Goal: Information Seeking & Learning: Understand process/instructions

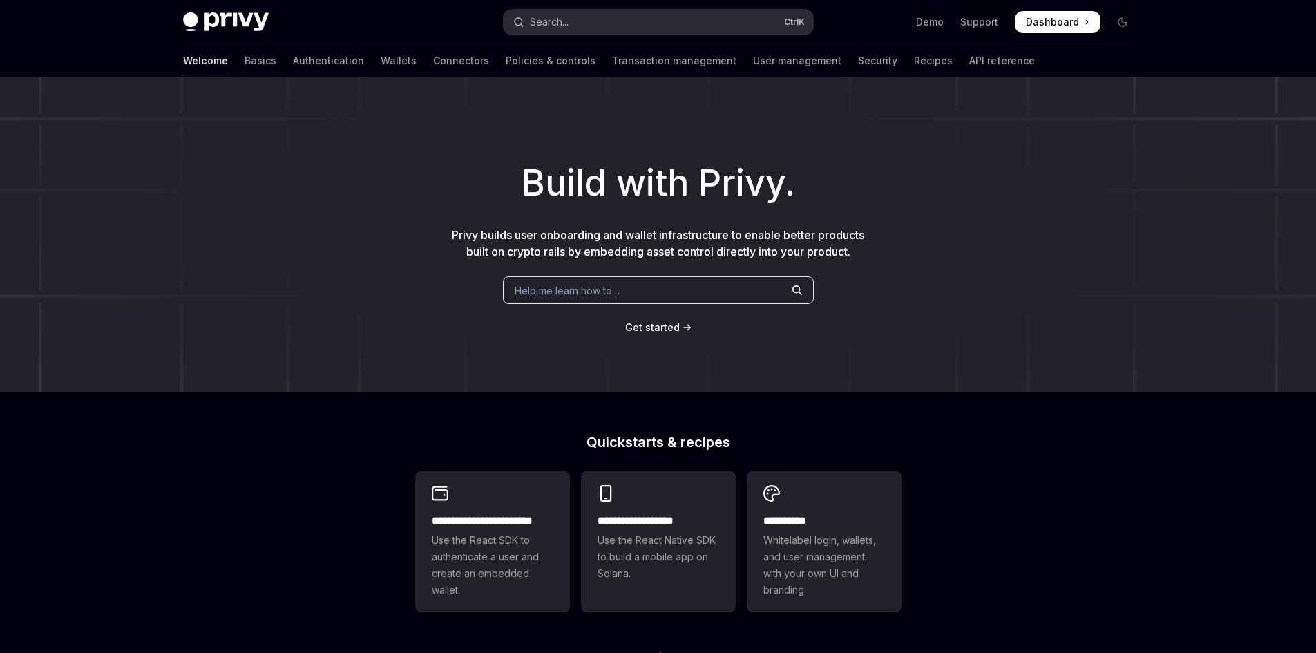
click at [628, 19] on button "Search... Ctrl K" at bounding box center [658, 22] width 309 height 25
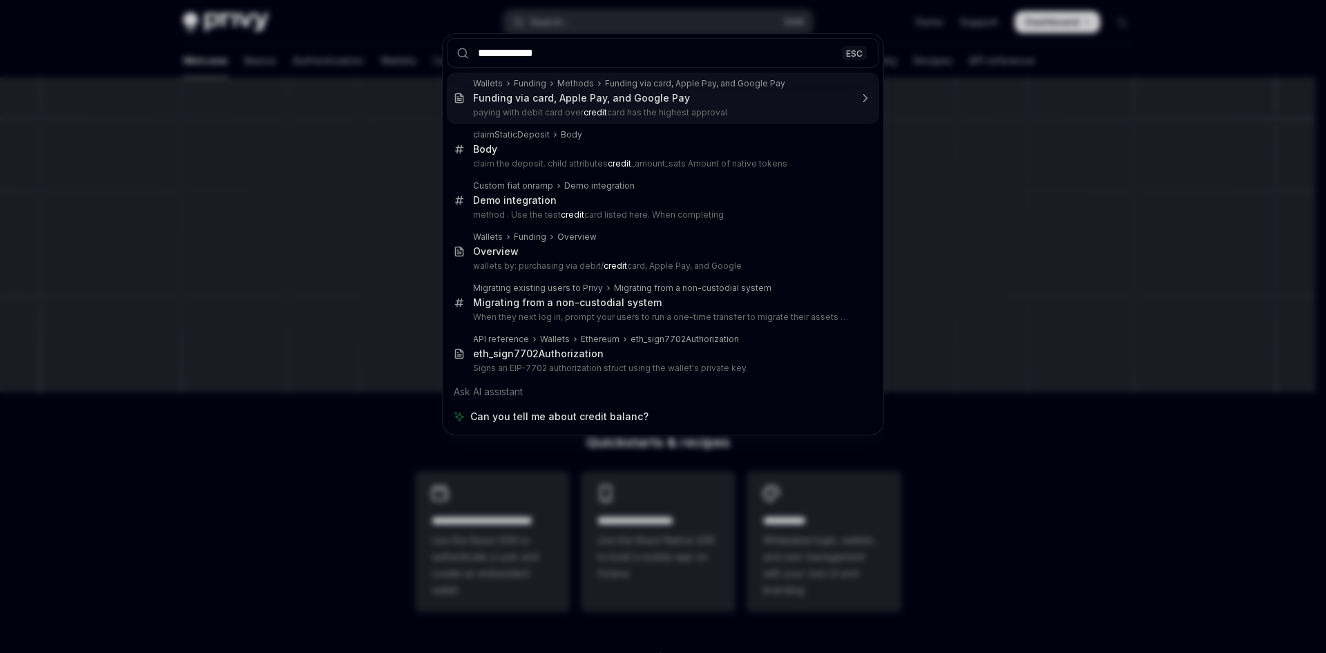
type input "**********"
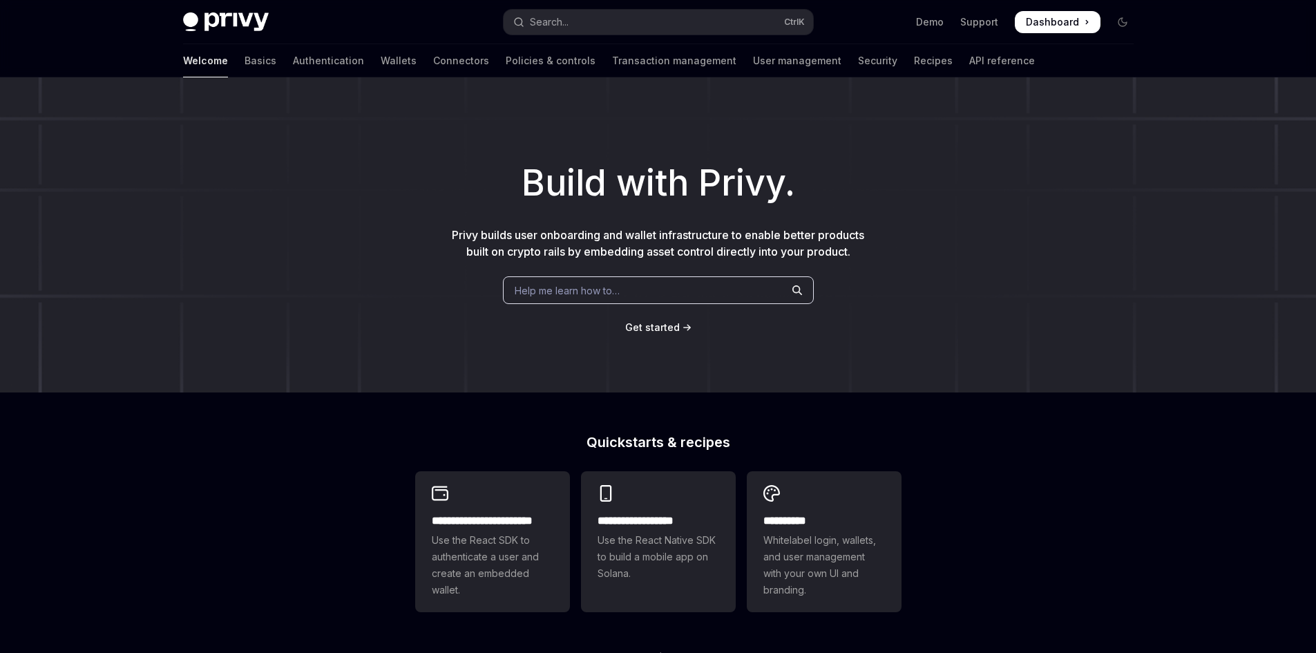
click at [792, 303] on div at bounding box center [658, 326] width 1316 height 653
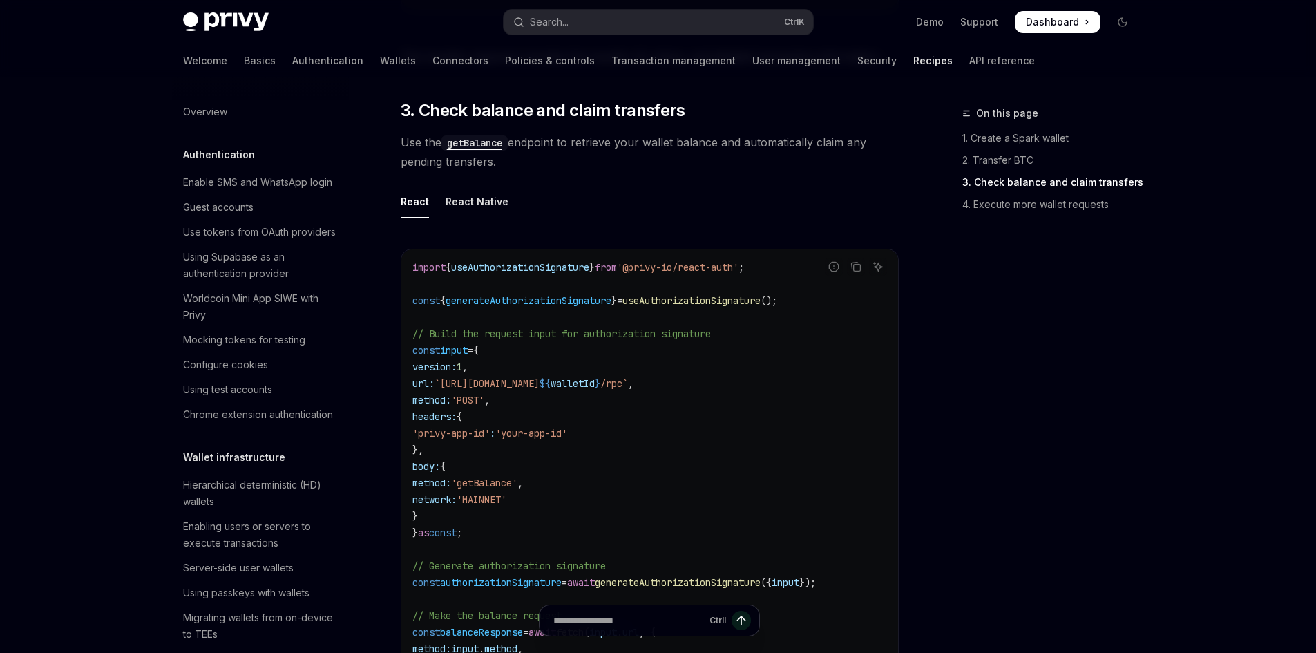
scroll to position [2172, 0]
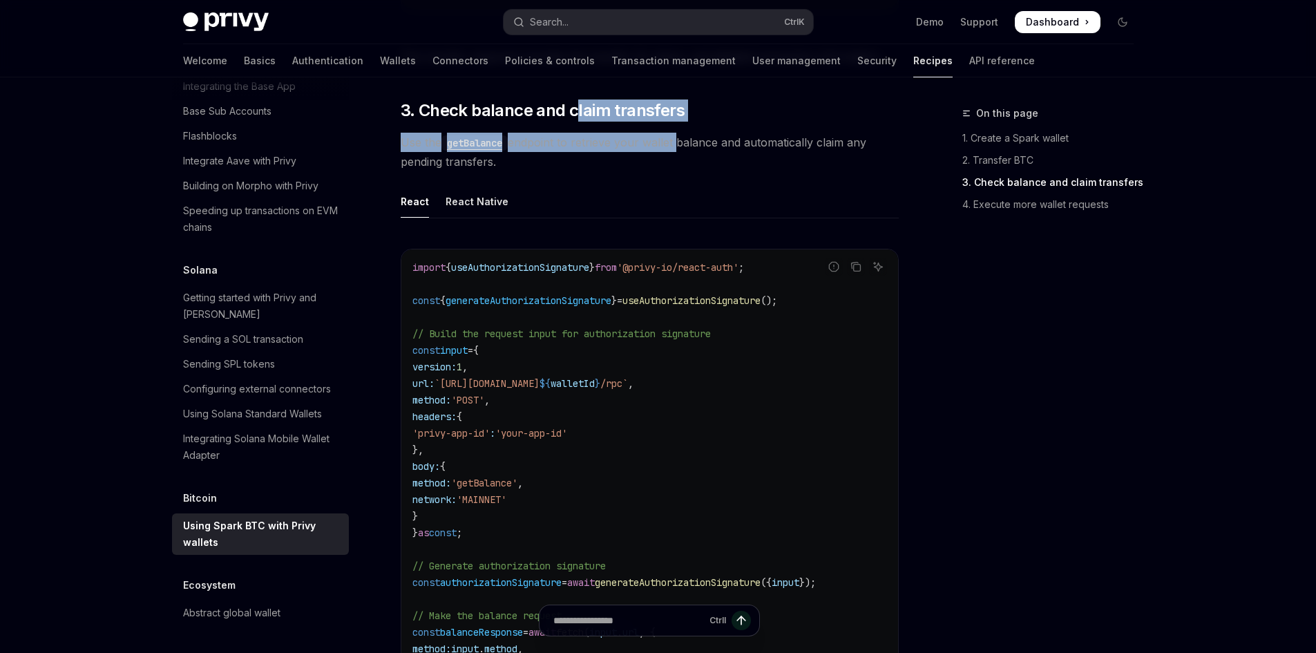
drag, startPoint x: 574, startPoint y: 122, endPoint x: 678, endPoint y: 146, distance: 107.1
click at [678, 146] on span "Use the getBalance endpoint to retrieve your wallet balance and automatically c…" at bounding box center [650, 152] width 498 height 39
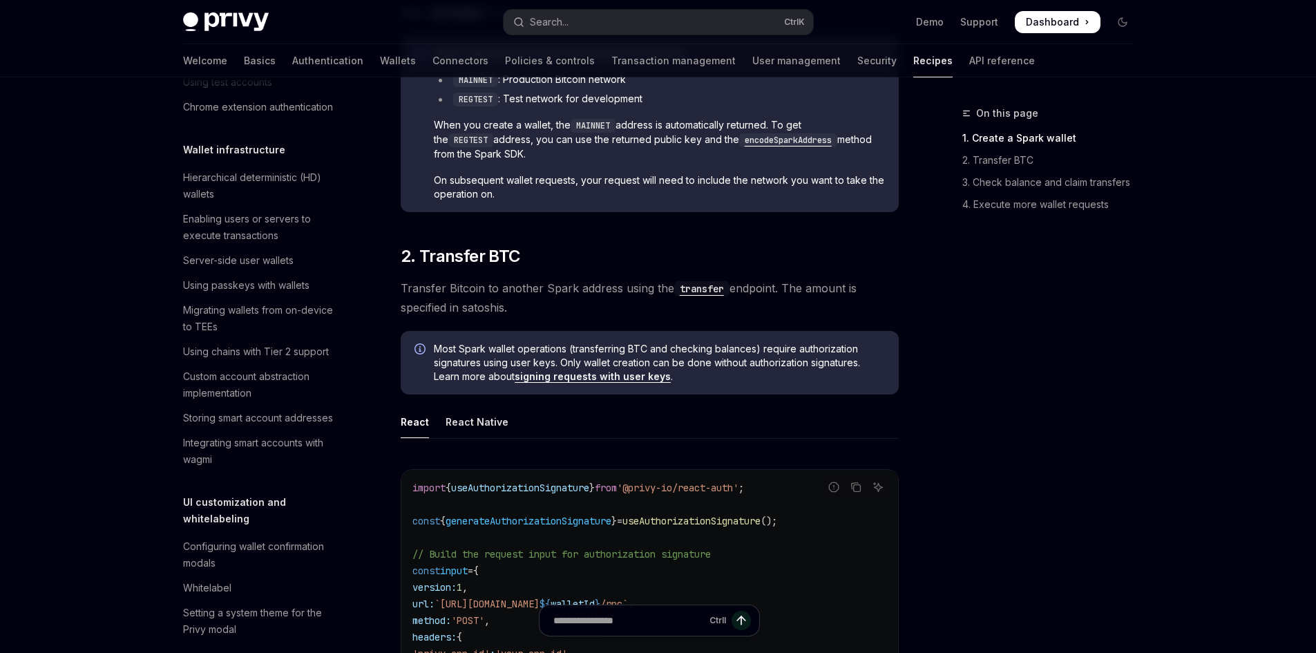
scroll to position [0, 0]
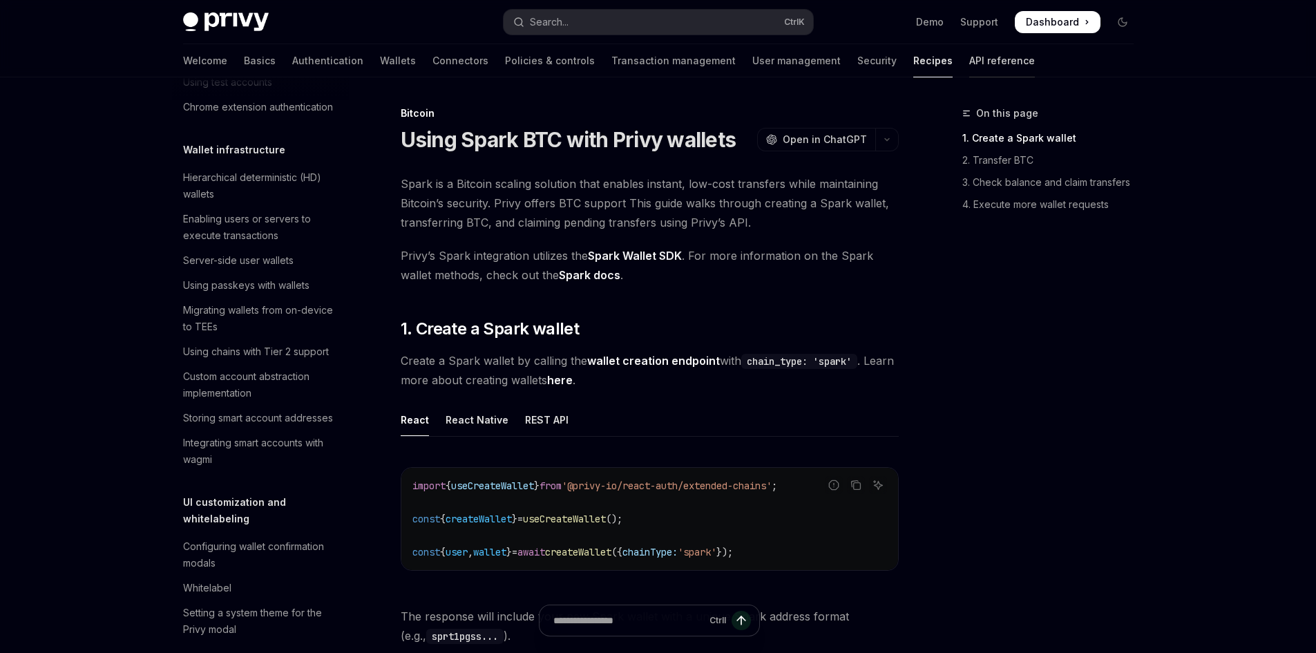
click at [969, 64] on link "API reference" at bounding box center [1002, 60] width 66 height 33
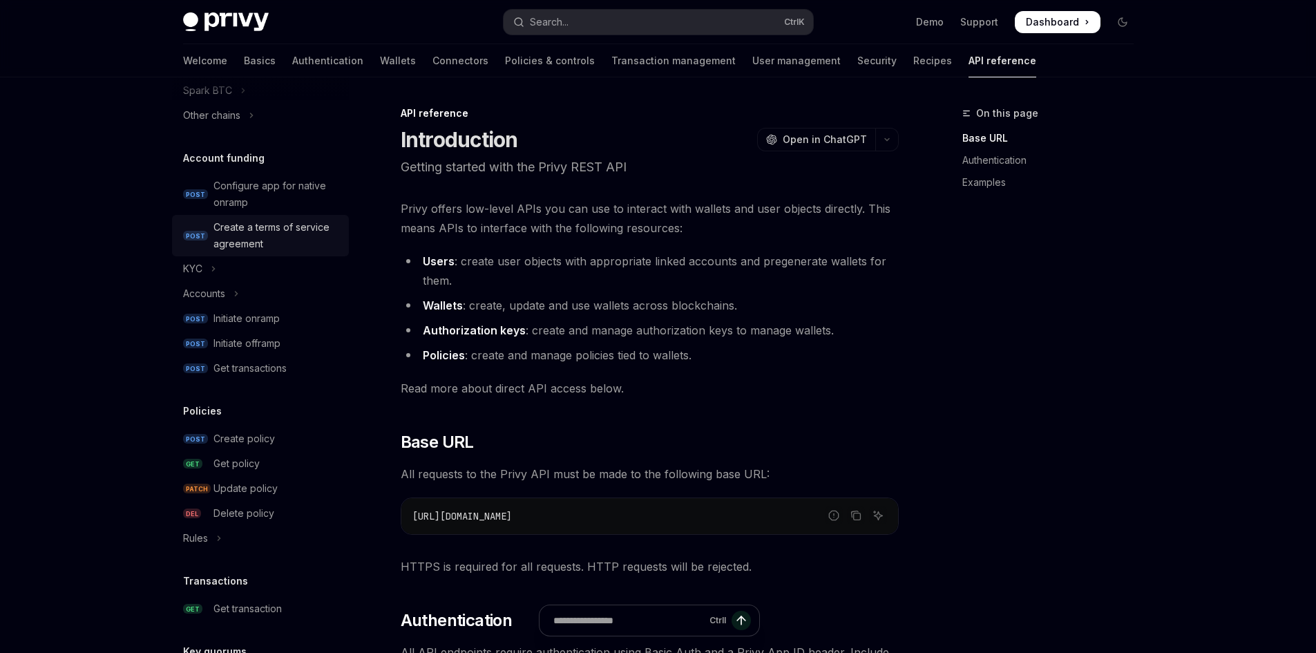
scroll to position [414, 0]
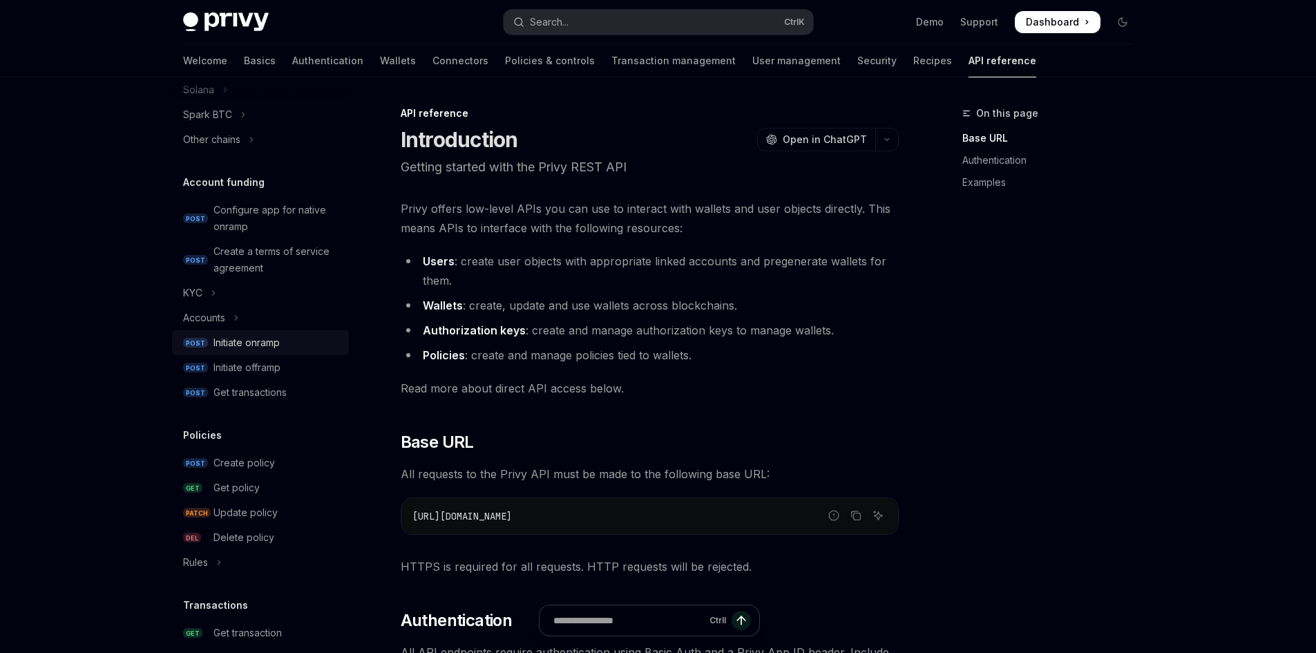
click at [289, 347] on div "Initiate onramp" at bounding box center [276, 342] width 127 height 17
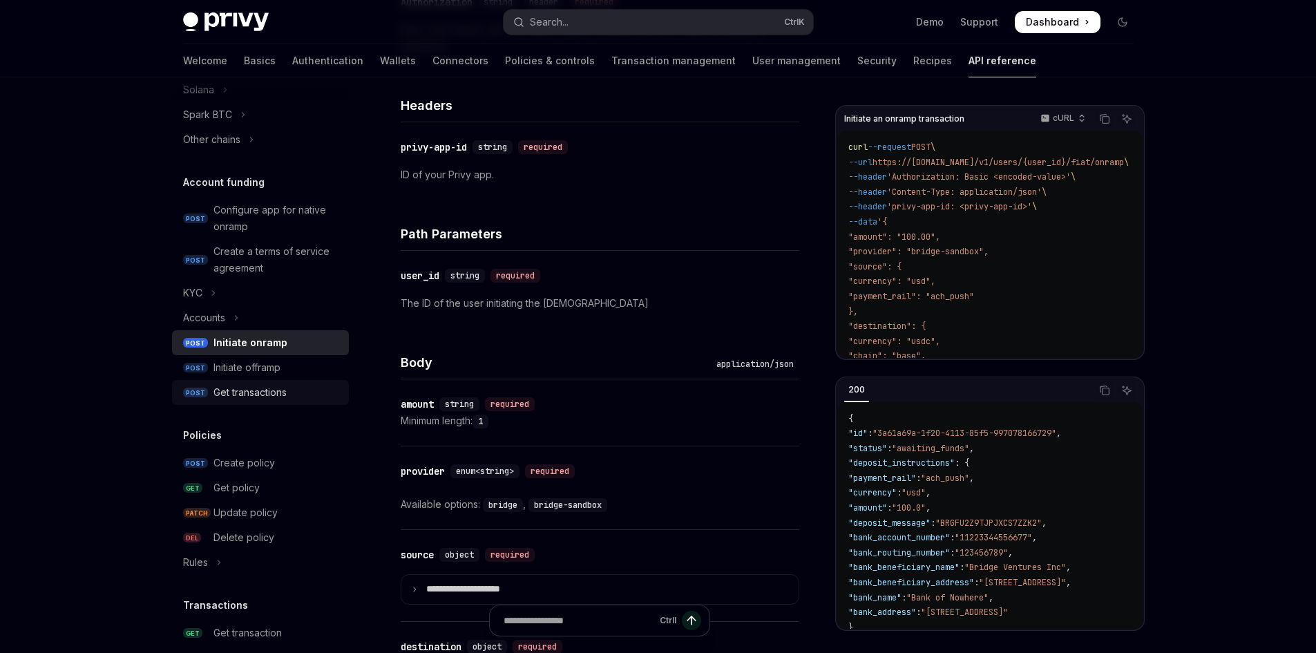
scroll to position [345, 0]
click at [296, 367] on div "Initiate offramp" at bounding box center [276, 367] width 127 height 17
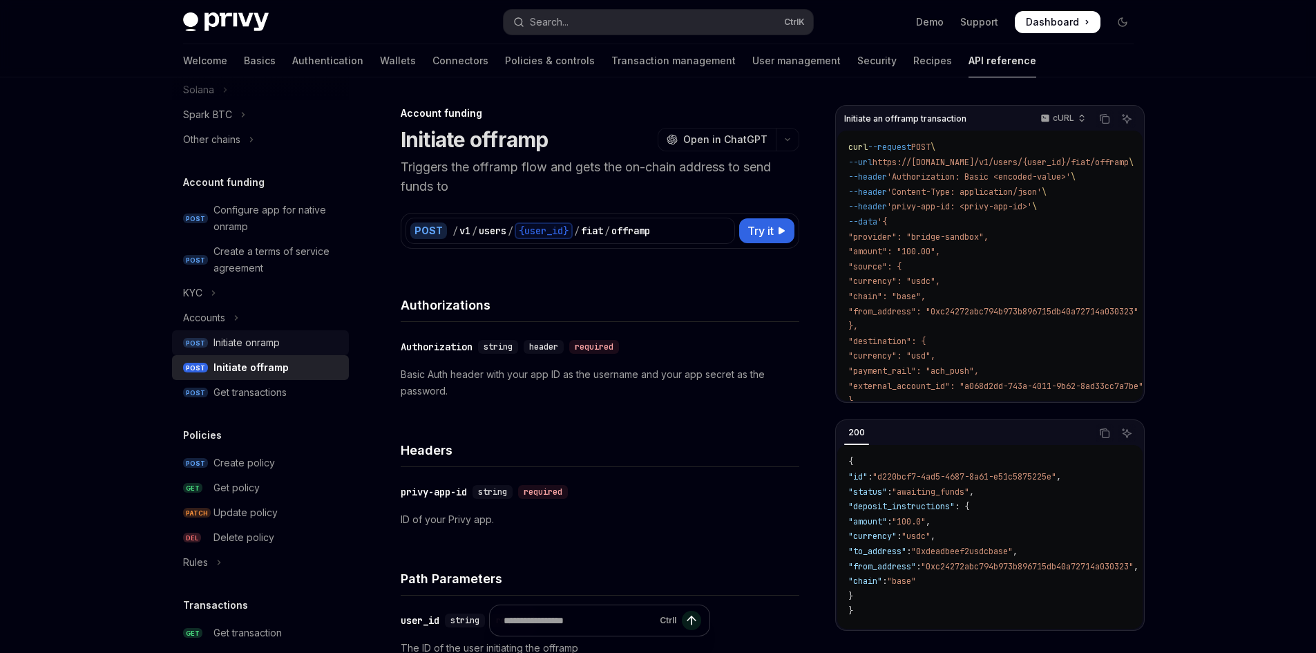
click at [296, 346] on div "Initiate onramp" at bounding box center [276, 342] width 127 height 17
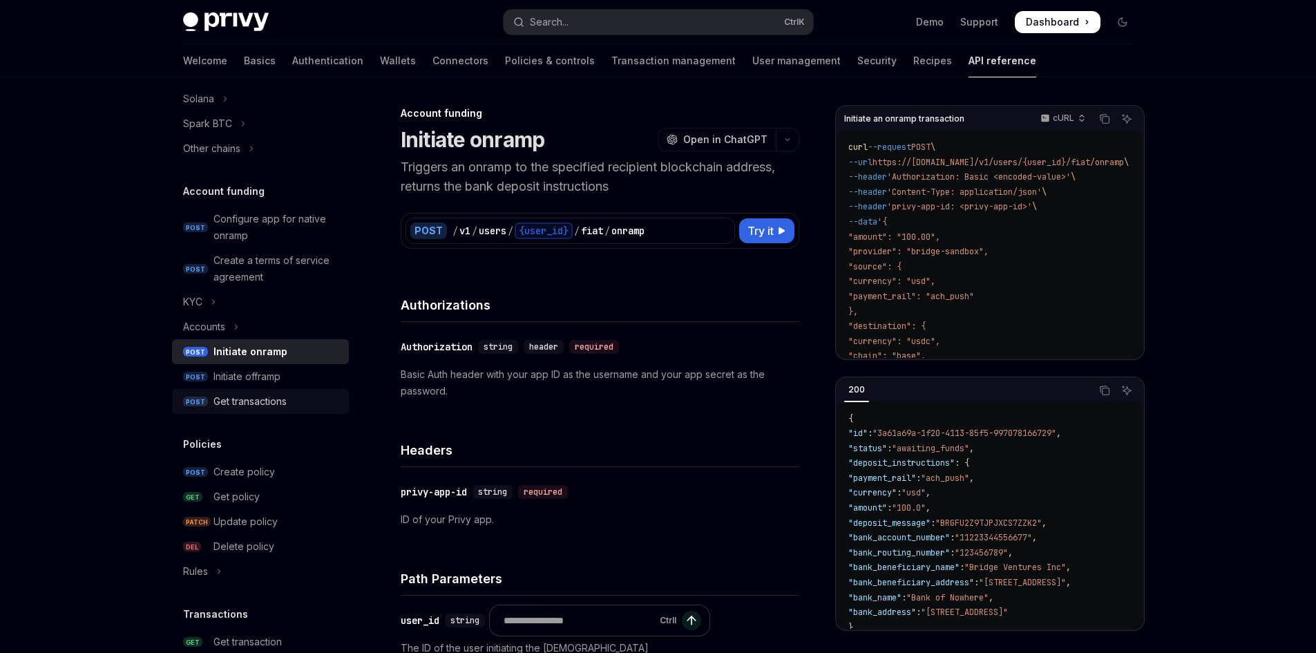
scroll to position [414, 0]
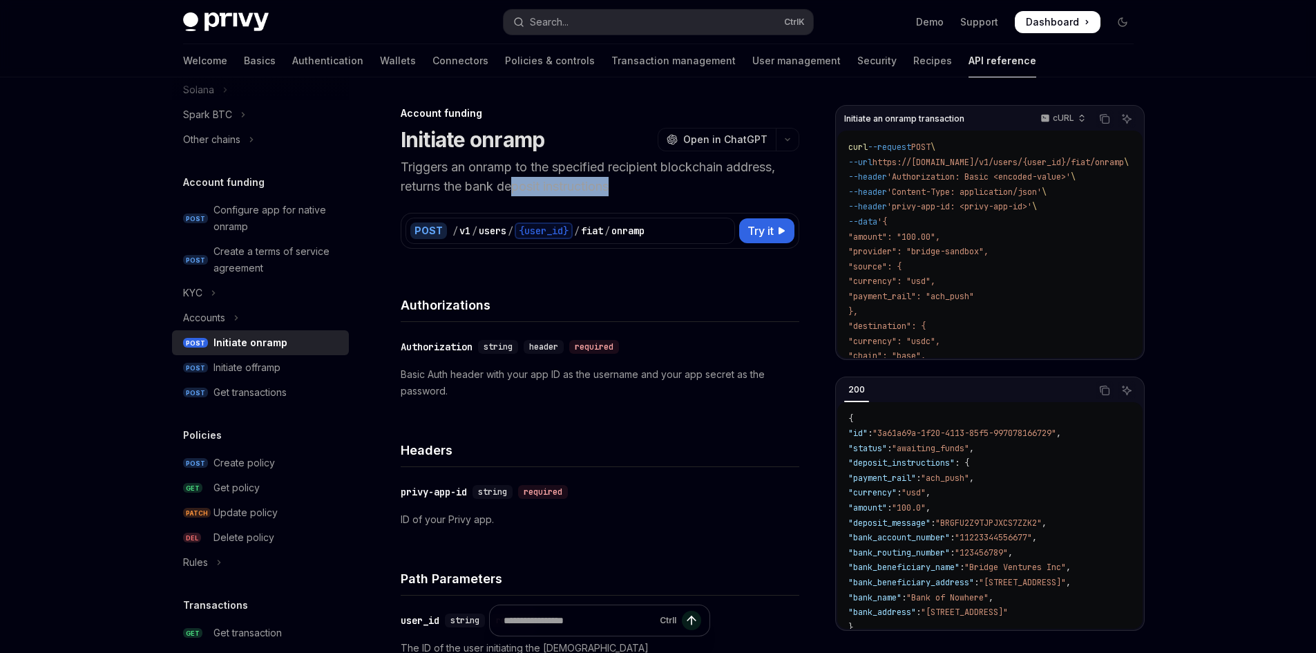
drag, startPoint x: 523, startPoint y: 176, endPoint x: 629, endPoint y: 178, distance: 105.7
click at [629, 178] on p "Triggers an onramp to the specified recipient blockchain address, returns the b…" at bounding box center [600, 176] width 399 height 39
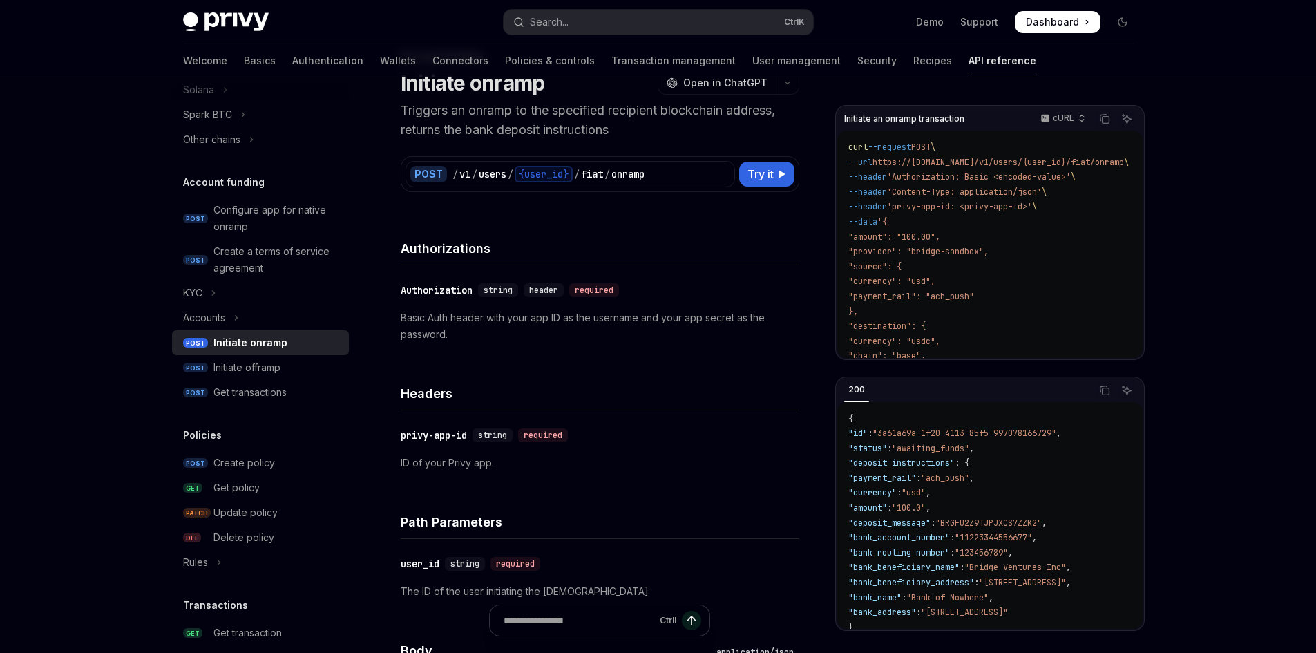
scroll to position [0, 0]
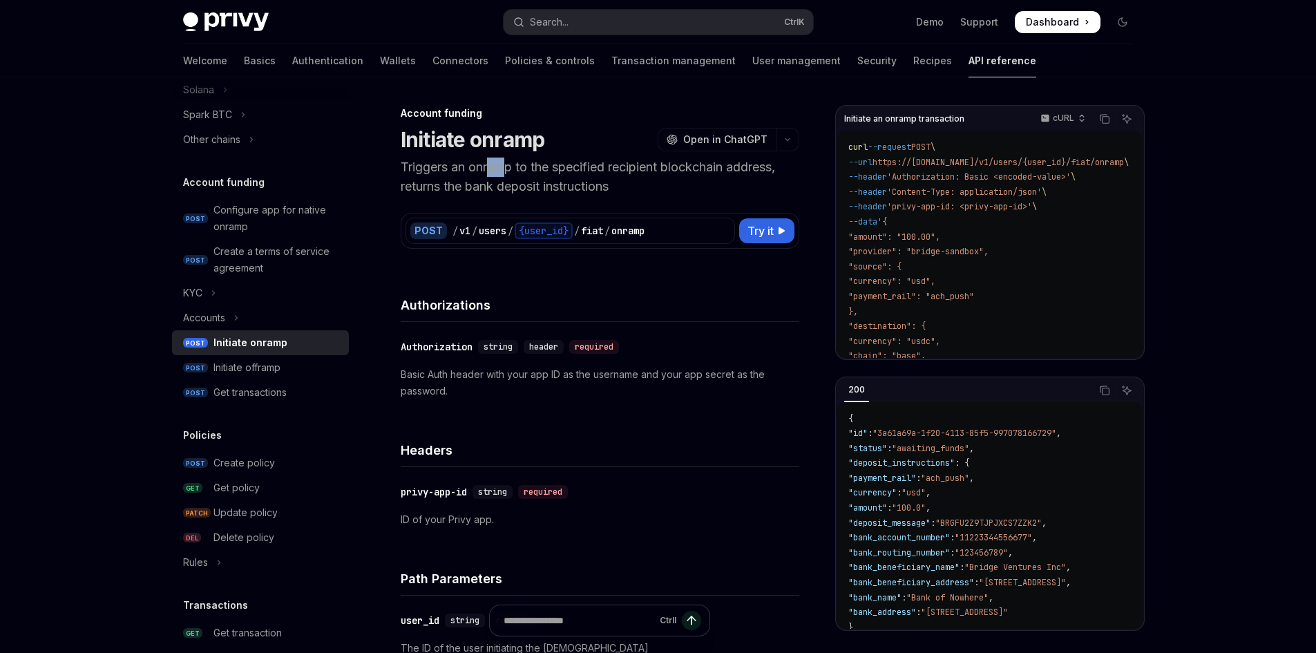
drag, startPoint x: 492, startPoint y: 172, endPoint x: 517, endPoint y: 171, distance: 24.9
click at [512, 171] on p "Triggers an onramp to the specified recipient blockchain address, returns the b…" at bounding box center [600, 176] width 399 height 39
click at [575, 179] on p "Triggers an onramp to the specified recipient blockchain address, returns the b…" at bounding box center [600, 176] width 399 height 39
drag, startPoint x: 621, startPoint y: 172, endPoint x: 641, endPoint y: 174, distance: 20.1
click at [641, 174] on p "Triggers an onramp to the specified recipient blockchain address, returns the b…" at bounding box center [600, 176] width 399 height 39
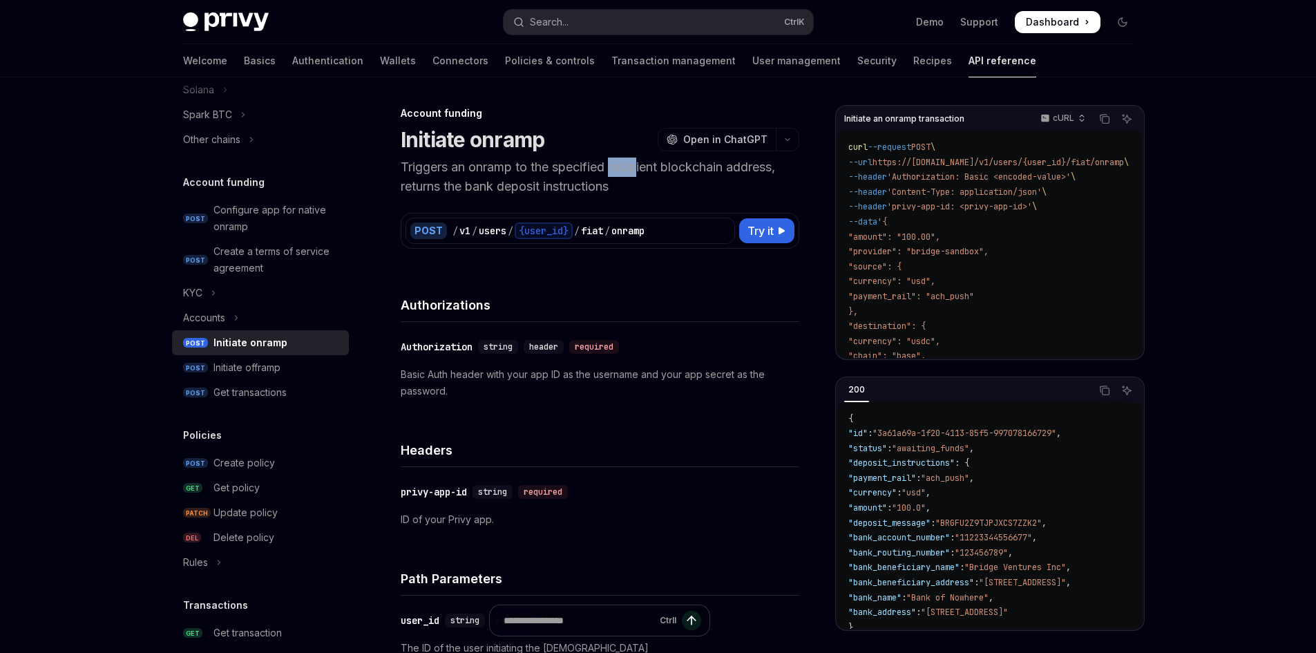
click at [642, 174] on p "Triggers an onramp to the specified recipient blockchain address, returns the b…" at bounding box center [600, 176] width 399 height 39
click at [676, 171] on p "Triggers an onramp to the specified recipient blockchain address, returns the b…" at bounding box center [600, 176] width 399 height 39
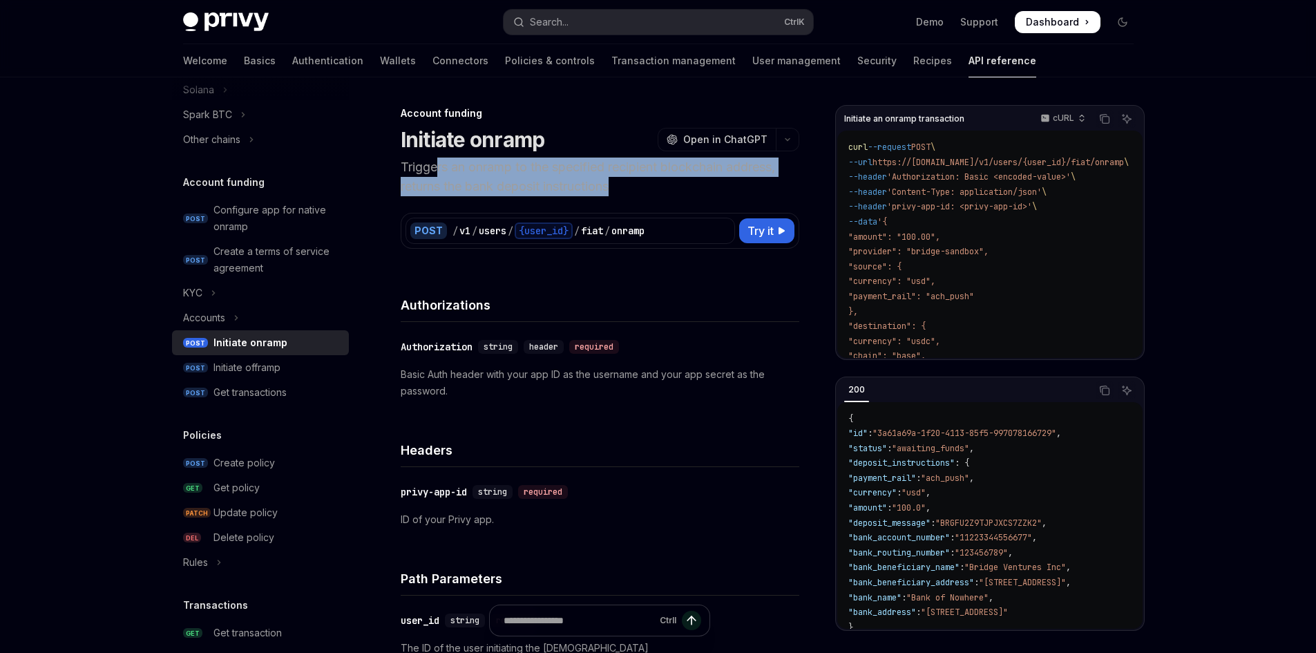
drag, startPoint x: 633, startPoint y: 185, endPoint x: 437, endPoint y: 168, distance: 196.2
click at [437, 168] on p "Triggers an onramp to the specified recipient blockchain address, returns the b…" at bounding box center [600, 176] width 399 height 39
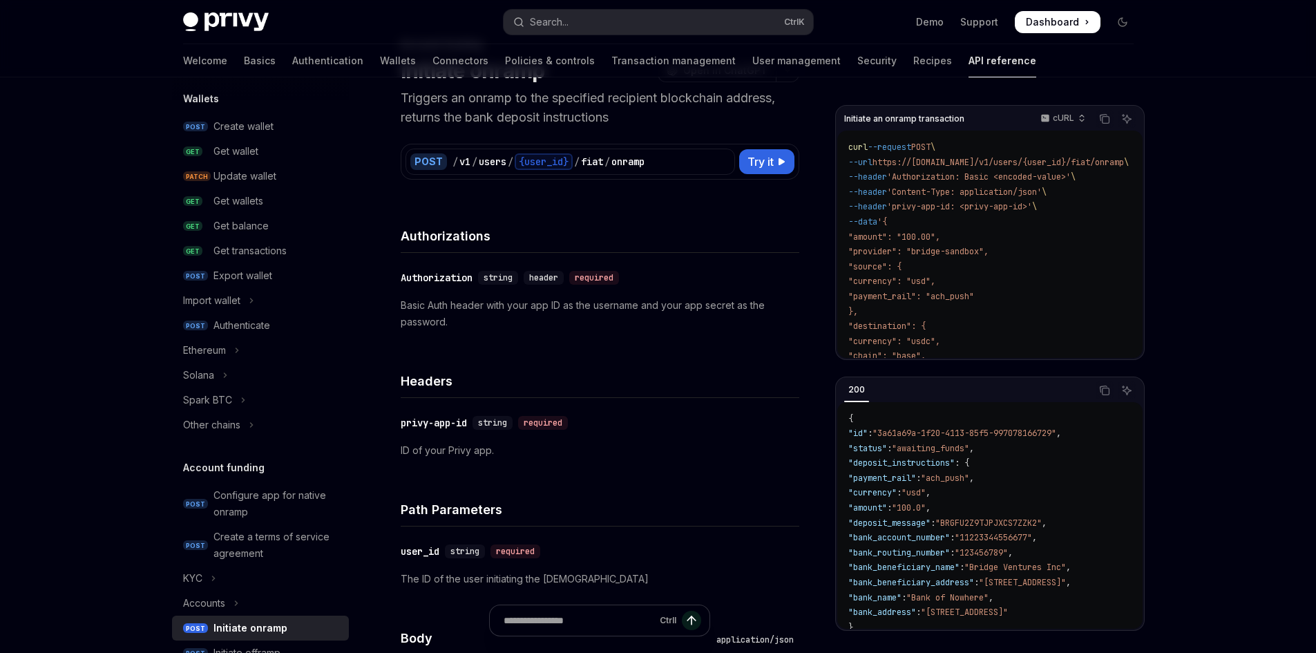
scroll to position [108, 0]
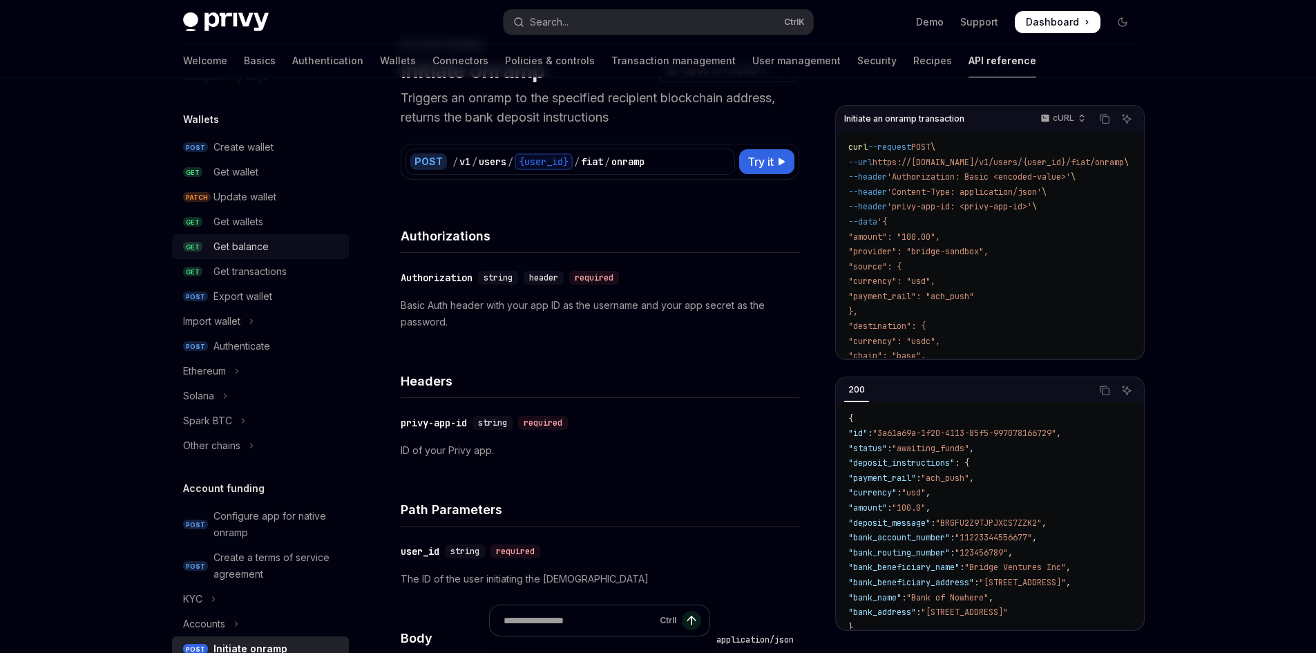
click at [280, 250] on div "Get balance" at bounding box center [276, 246] width 127 height 17
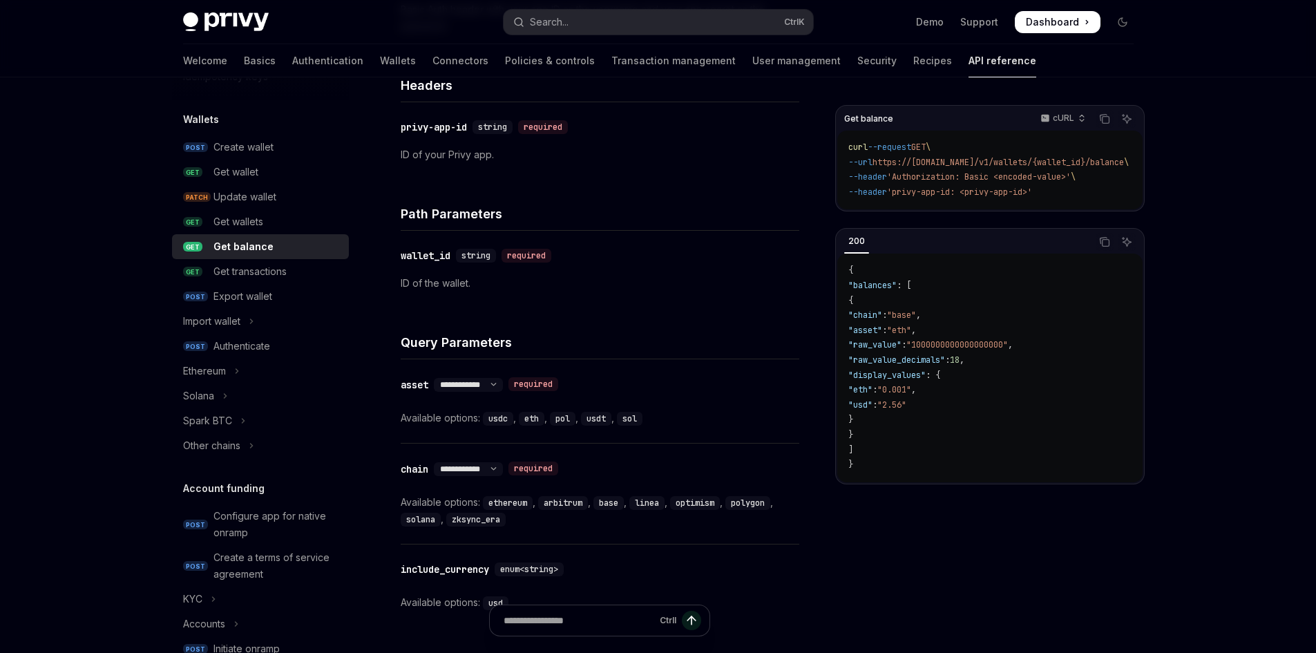
scroll to position [414, 0]
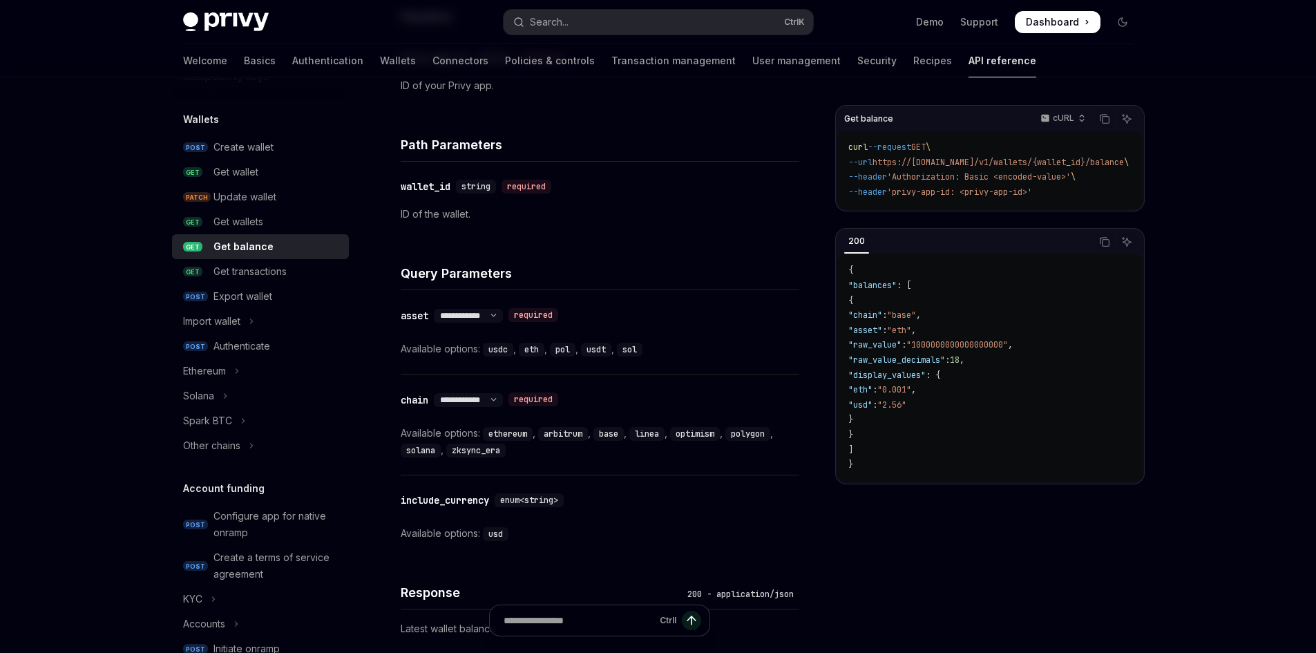
click at [602, 348] on code "usdt" at bounding box center [596, 350] width 30 height 14
drag, startPoint x: 489, startPoint y: 353, endPoint x: 530, endPoint y: 352, distance: 40.8
click at [530, 352] on div "Available options: usdc , eth , pol , usdt , sol" at bounding box center [600, 349] width 399 height 17
click at [530, 352] on code "eth" at bounding box center [532, 350] width 26 height 14
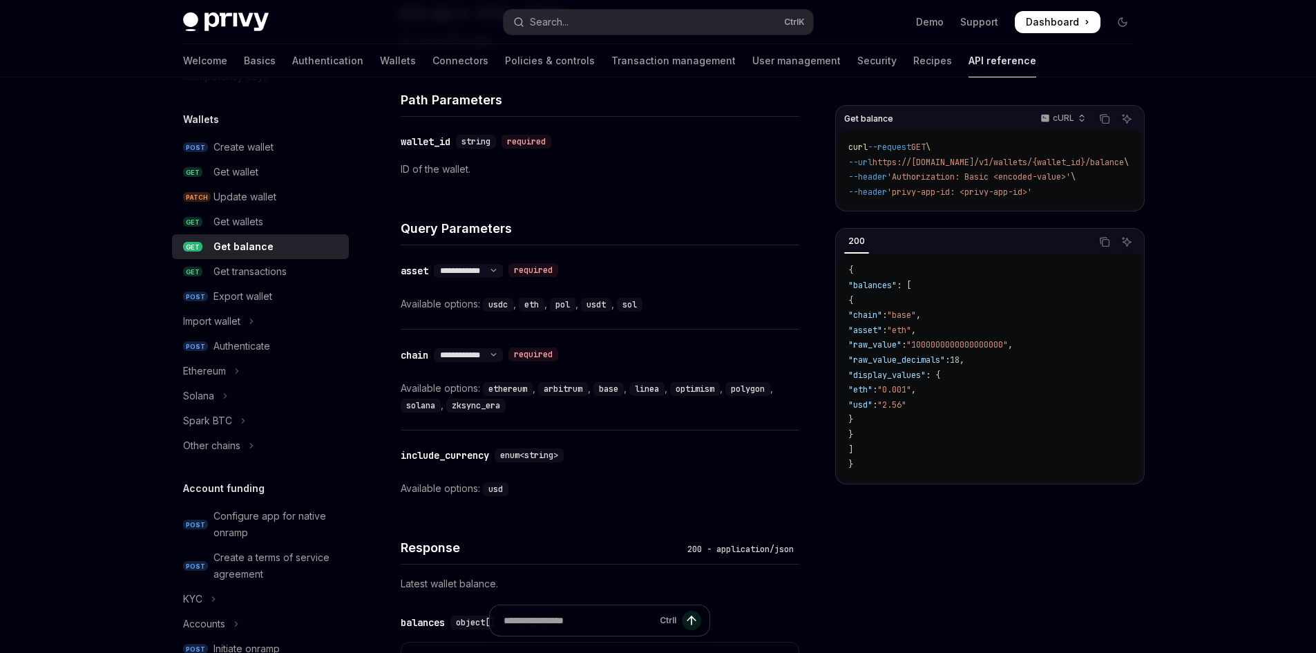
scroll to position [483, 0]
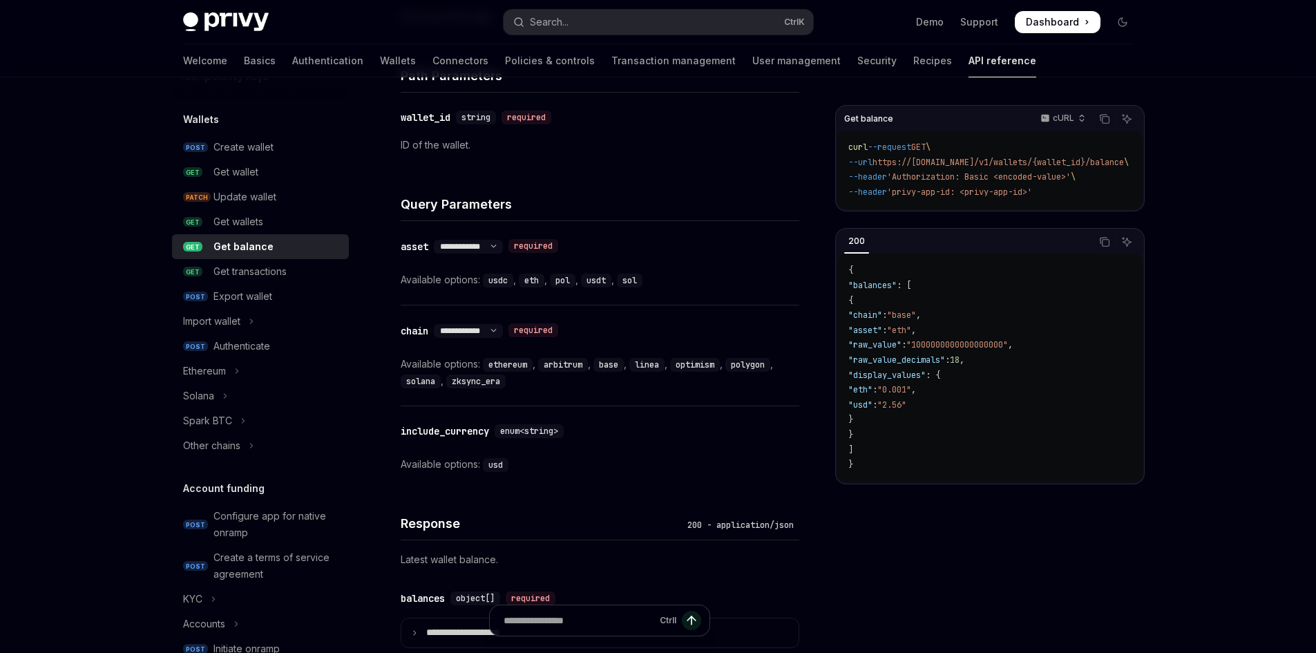
click at [508, 367] on code "ethereum" at bounding box center [508, 365] width 50 height 14
click at [606, 362] on code "base" at bounding box center [608, 365] width 30 height 14
click at [664, 362] on code "linea" at bounding box center [646, 365] width 35 height 14
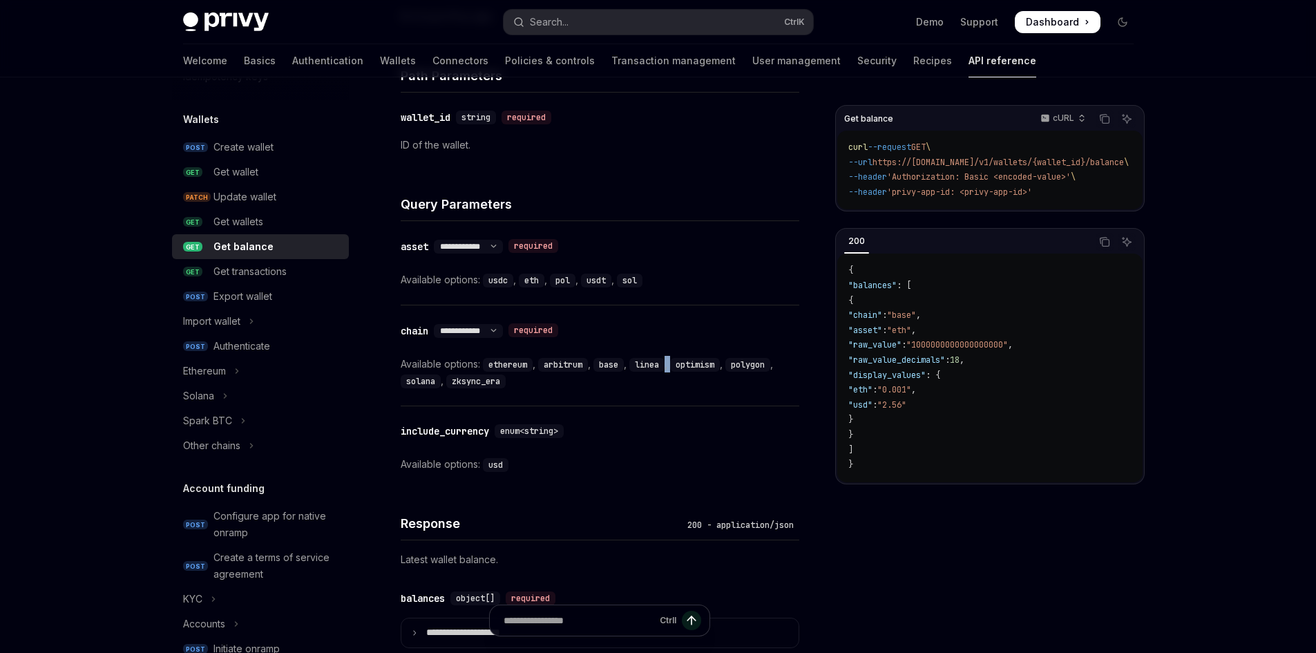
click at [664, 362] on code "linea" at bounding box center [646, 365] width 35 height 14
click at [720, 363] on code "optimism" at bounding box center [695, 365] width 50 height 14
click at [761, 371] on div "Available options: ethereum , arbitrum , base , linea , optimism , polygon , so…" at bounding box center [600, 372] width 399 height 33
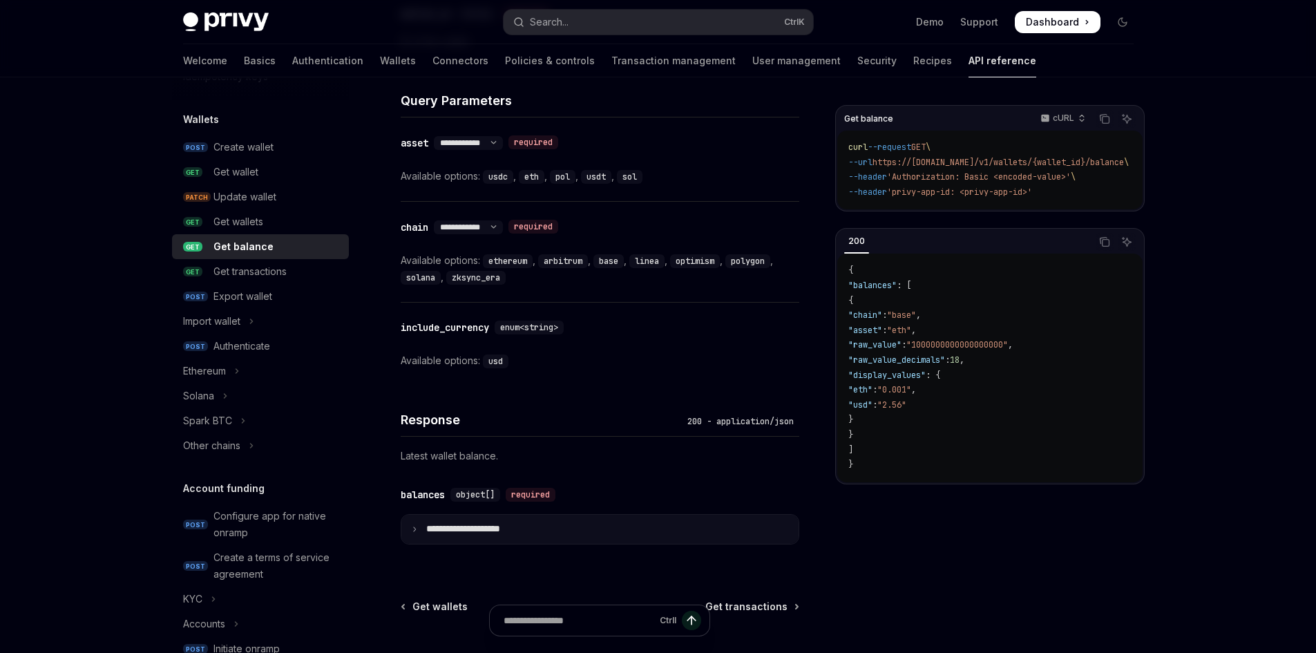
scroll to position [441, 0]
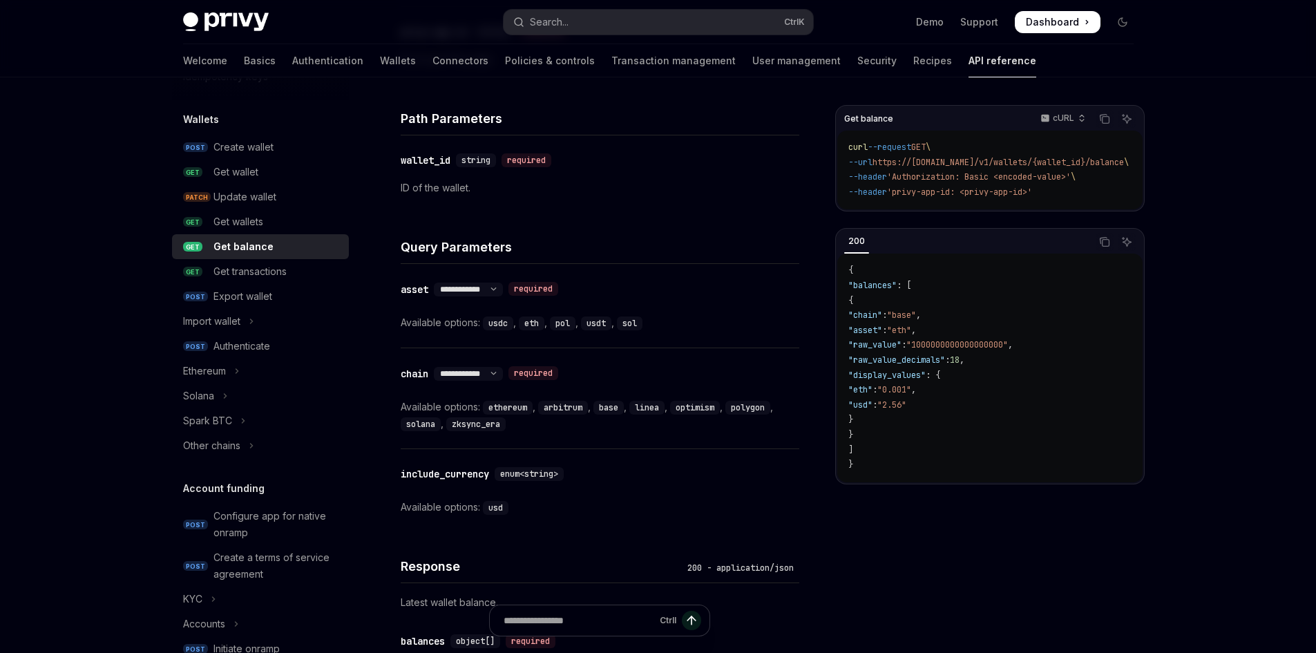
click at [666, 334] on div "**********" at bounding box center [600, 306] width 399 height 84
drag, startPoint x: 641, startPoint y: 323, endPoint x: 629, endPoint y: 329, distance: 13.0
click at [629, 329] on code "sol" at bounding box center [630, 323] width 26 height 14
drag, startPoint x: 573, startPoint y: 324, endPoint x: 637, endPoint y: 325, distance: 63.5
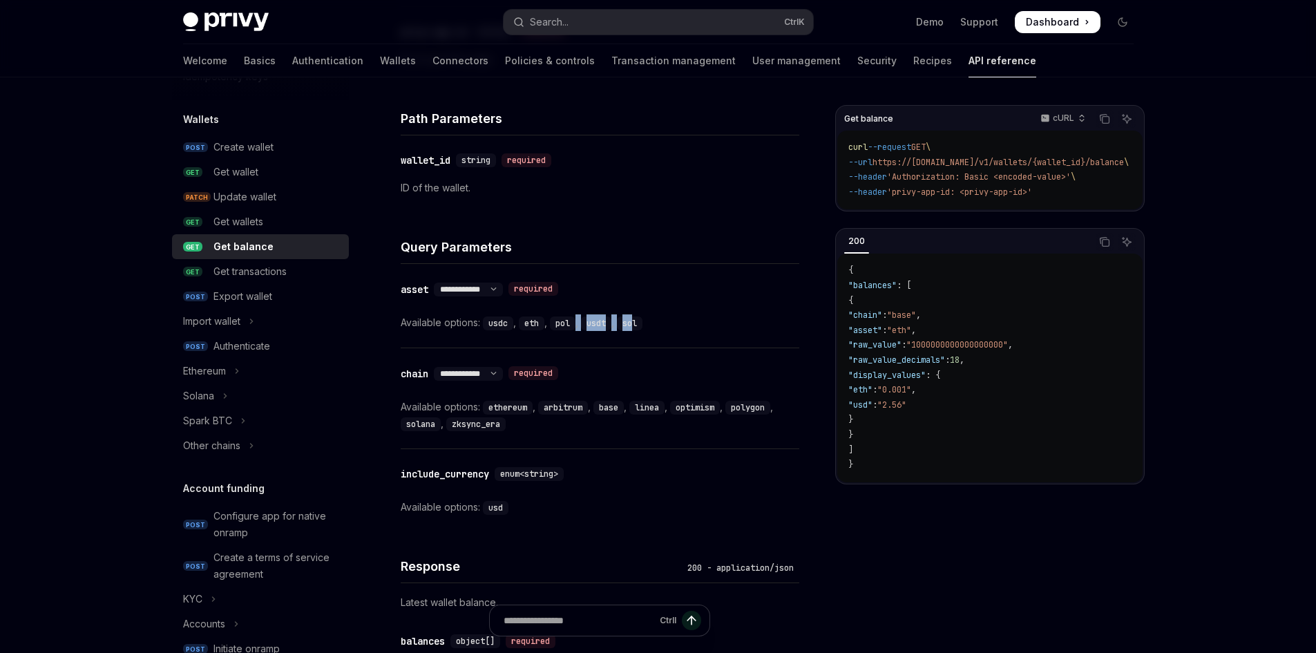
click at [637, 325] on div "Available options: usdc , eth , pol , usdt , sol" at bounding box center [600, 322] width 399 height 17
click at [637, 325] on code "sol" at bounding box center [630, 323] width 26 height 14
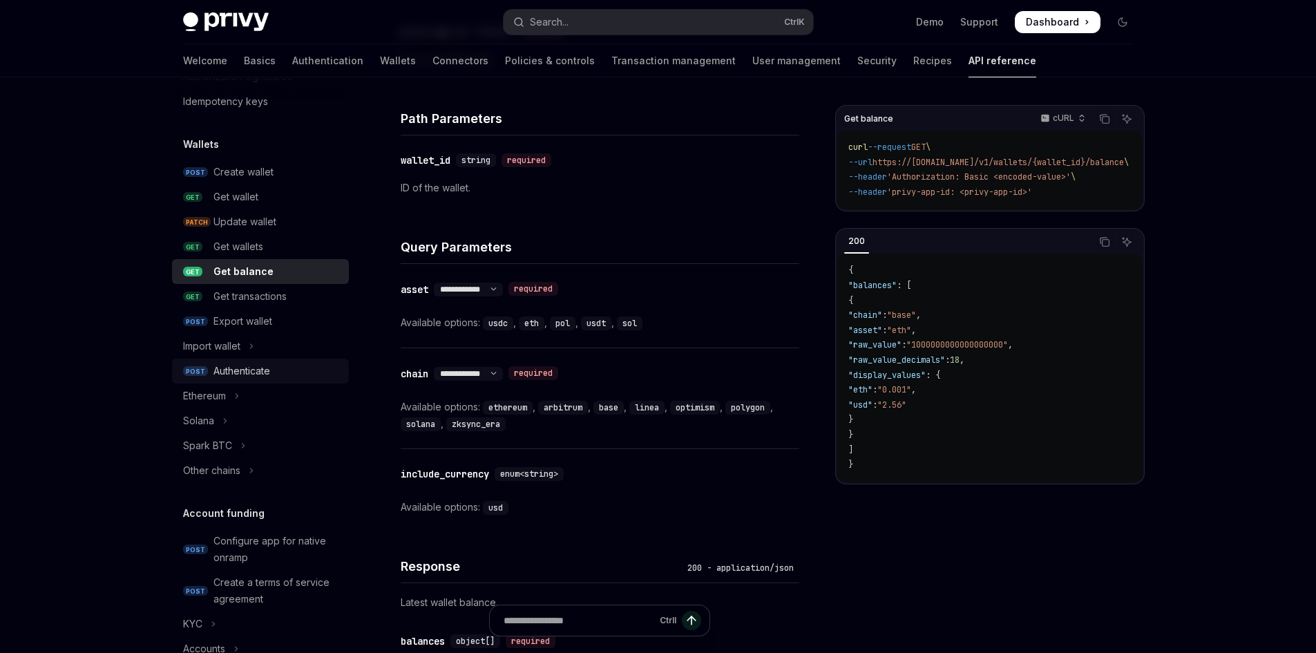
scroll to position [108, 0]
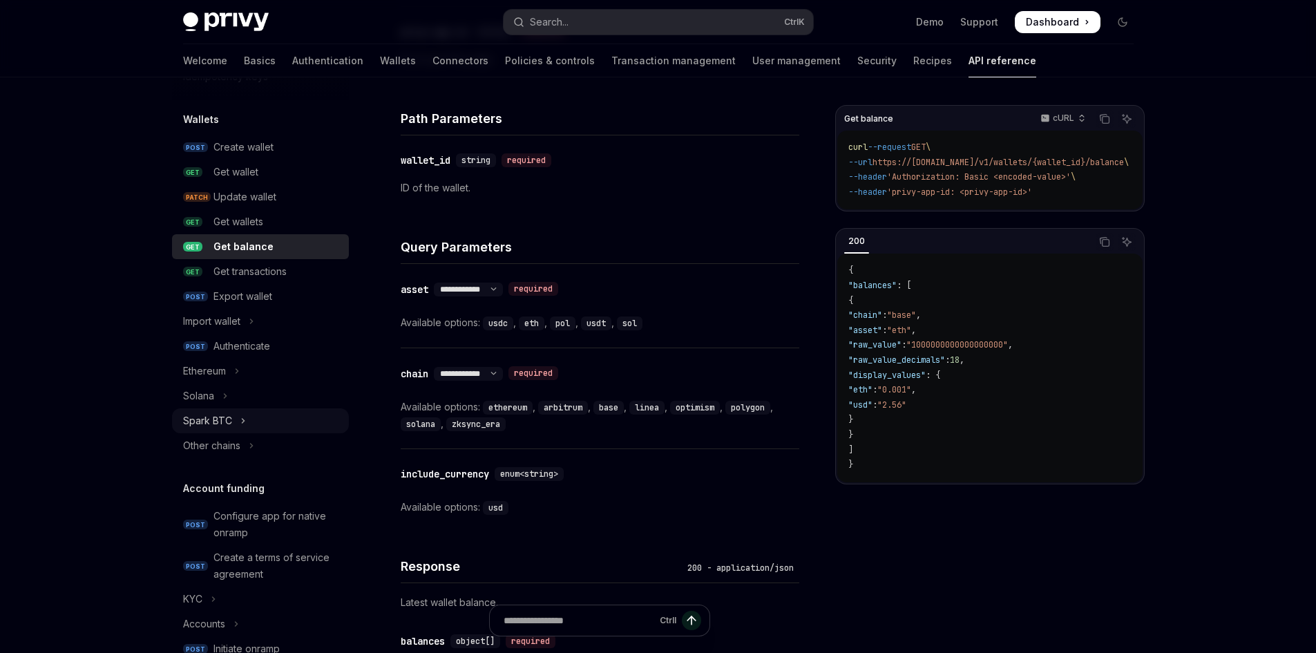
click at [290, 419] on button "Spark BTC" at bounding box center [260, 420] width 177 height 25
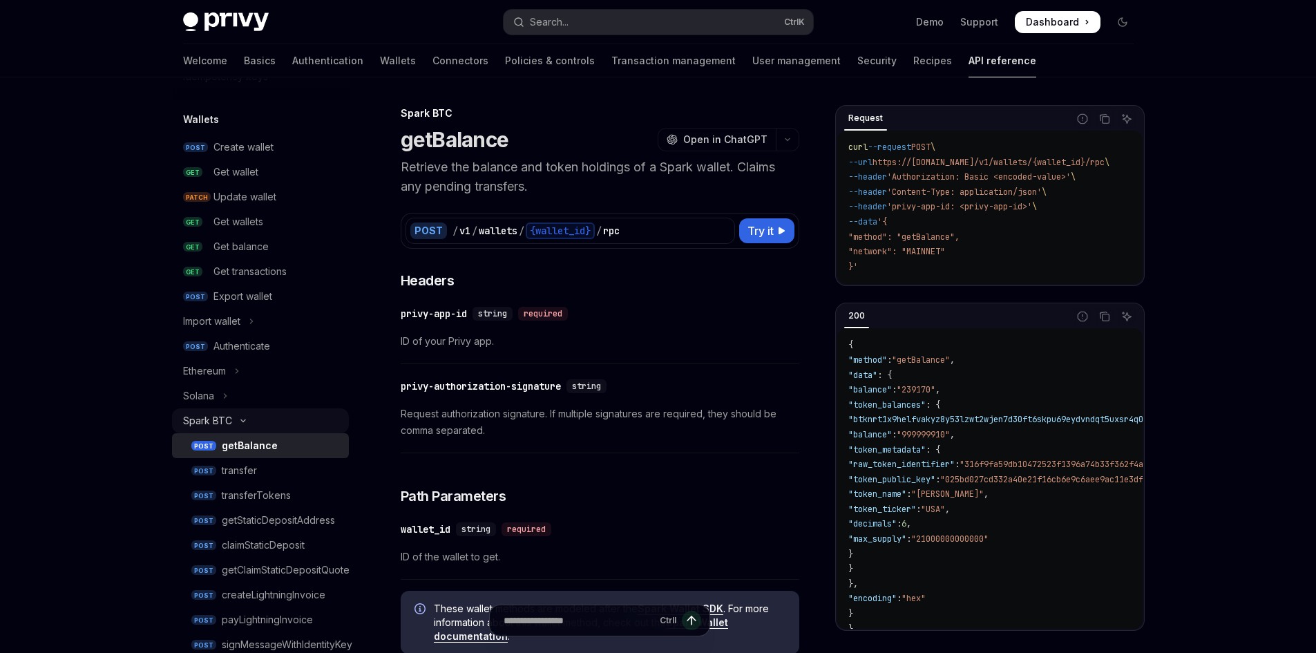
click at [294, 410] on button "Spark BTC" at bounding box center [260, 420] width 177 height 25
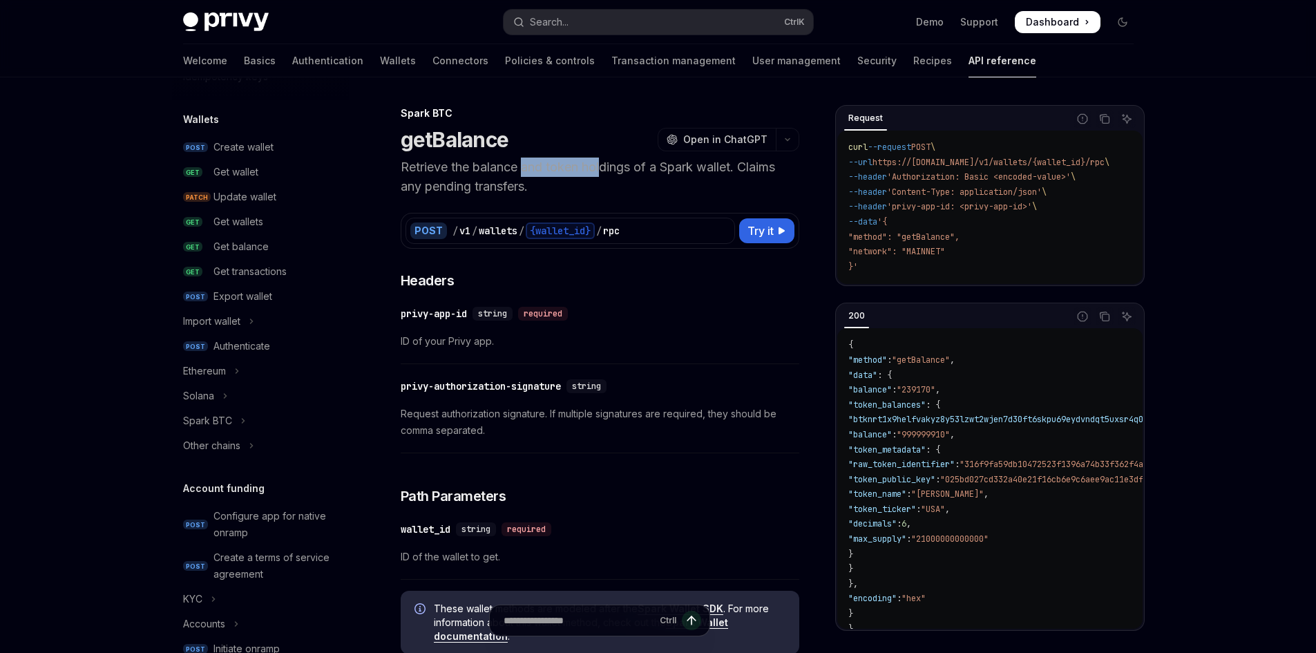
drag, startPoint x: 526, startPoint y: 170, endPoint x: 603, endPoint y: 172, distance: 76.7
click at [603, 172] on p "Retrieve the balance and token holdings of a Spark wallet. Claims any pending t…" at bounding box center [600, 176] width 399 height 39
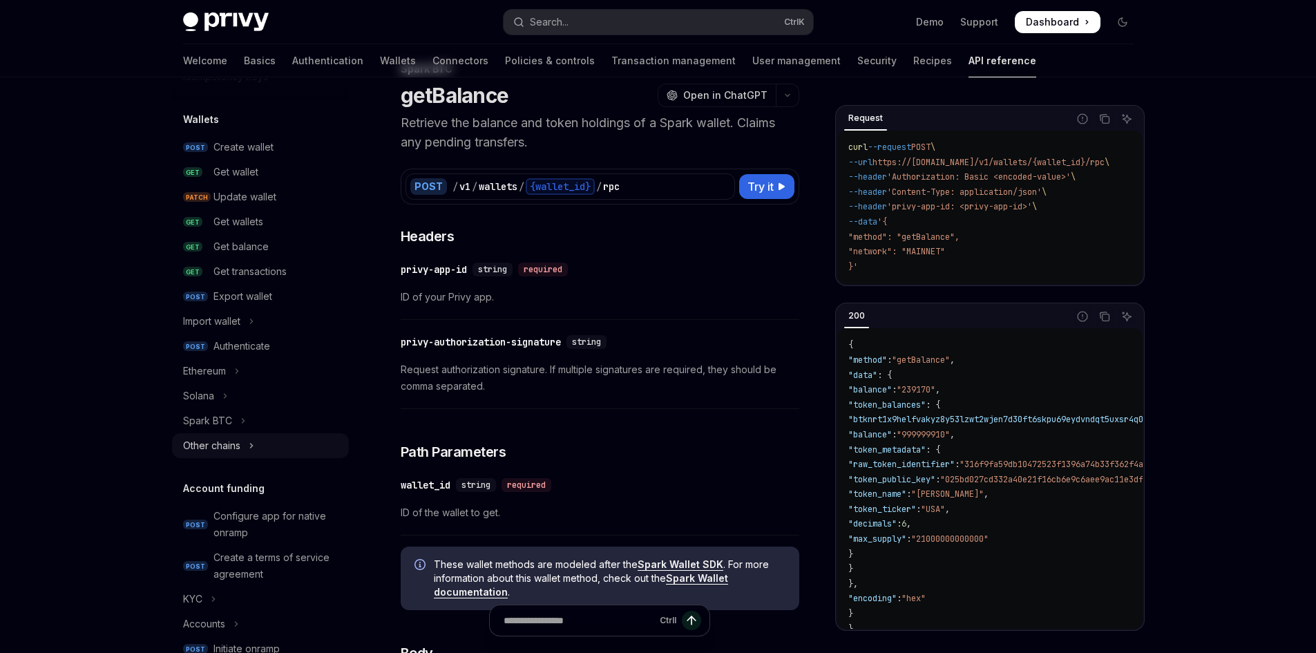
scroll to position [69, 0]
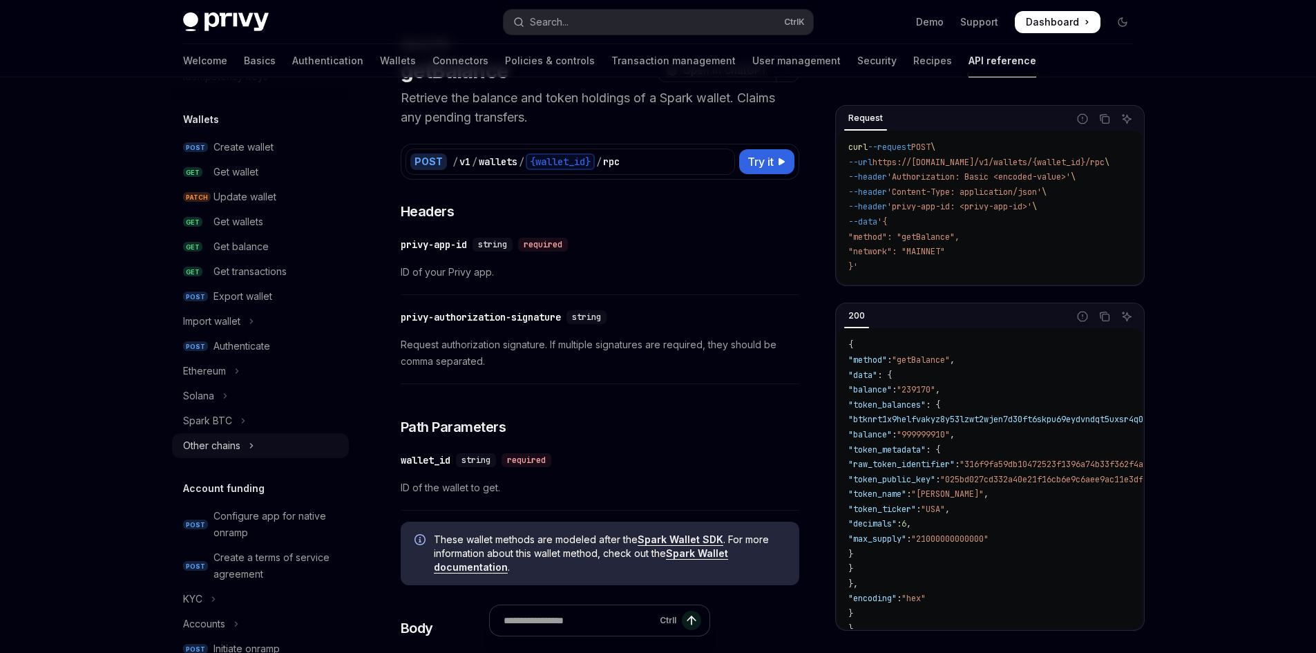
click at [269, 449] on button "Other chains" at bounding box center [260, 445] width 177 height 25
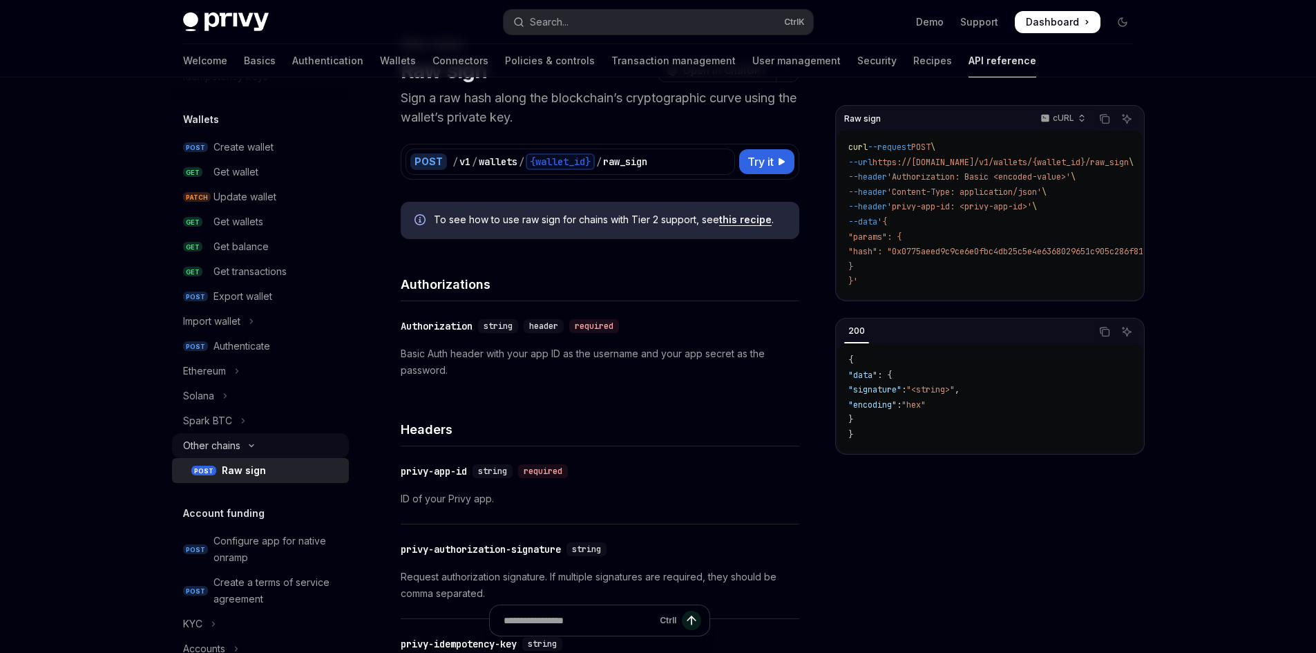
click at [269, 448] on button "Other chains" at bounding box center [260, 445] width 177 height 25
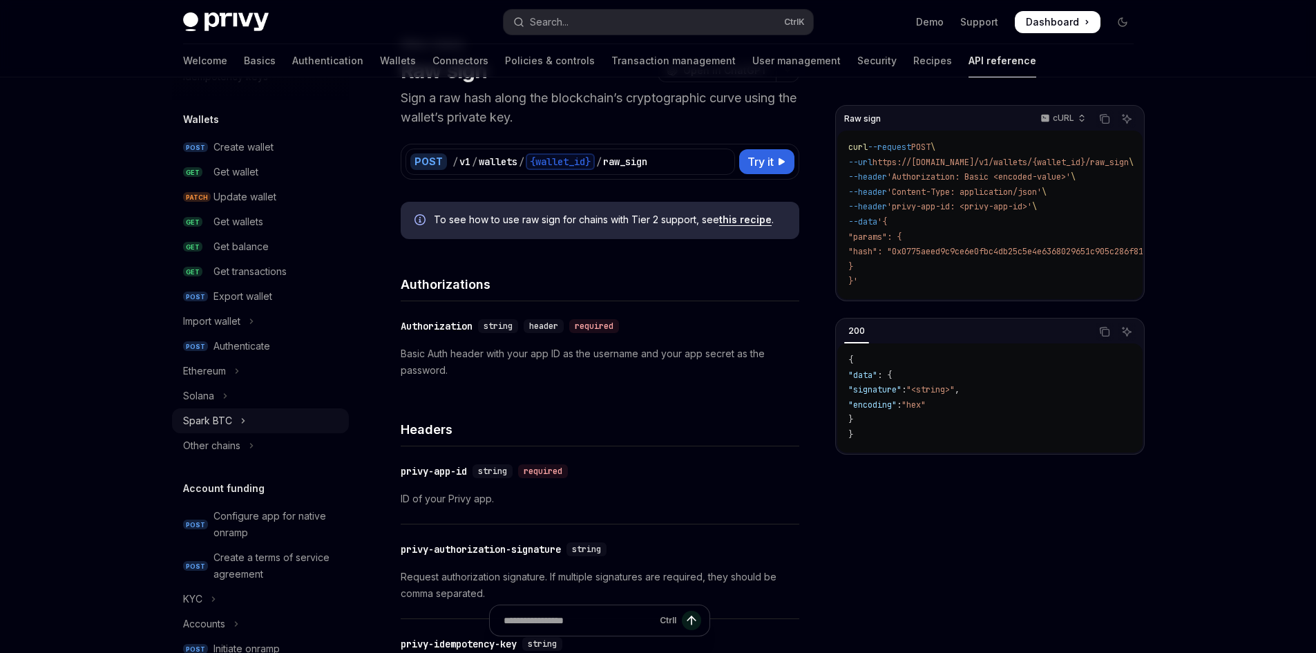
click at [267, 425] on button "Spark BTC" at bounding box center [260, 420] width 177 height 25
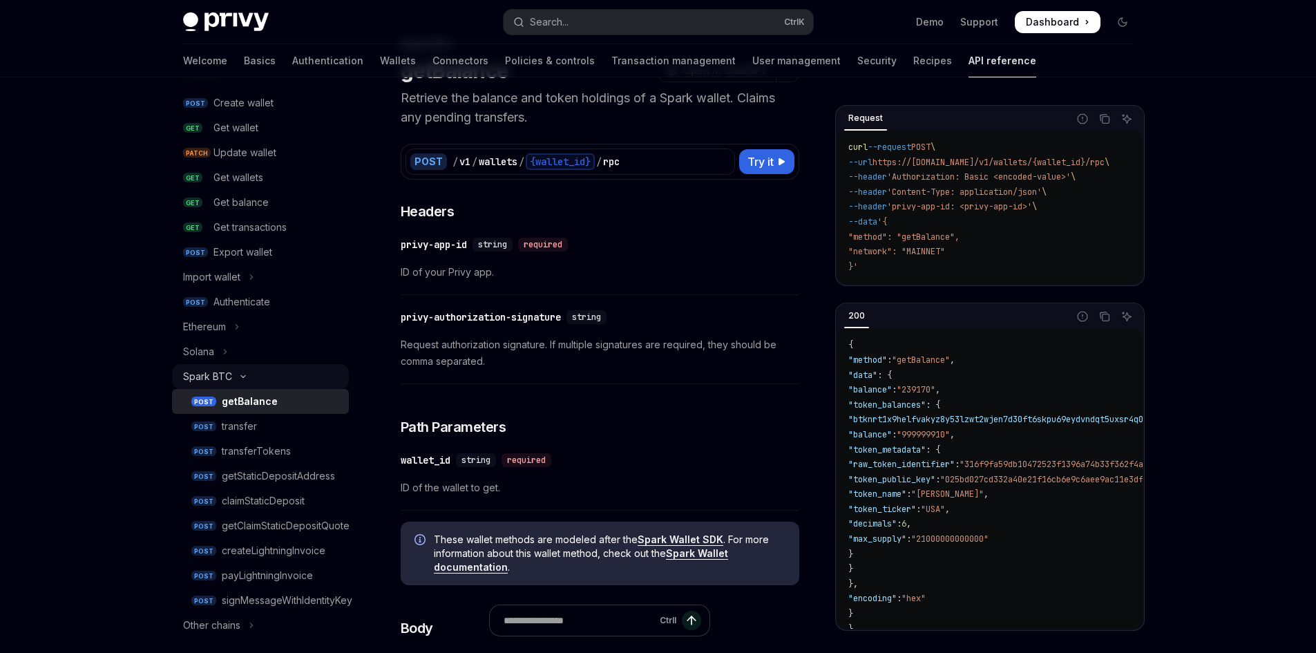
scroll to position [178, 0]
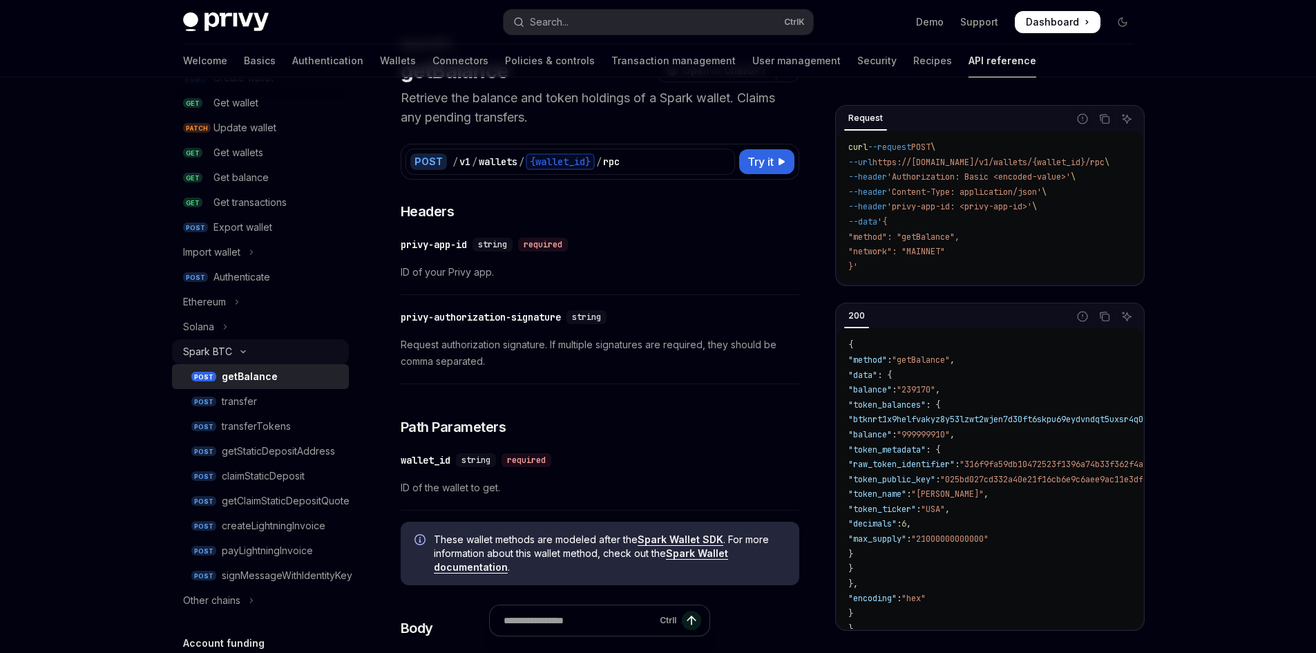
click at [286, 344] on button "Spark BTC" at bounding box center [260, 351] width 177 height 25
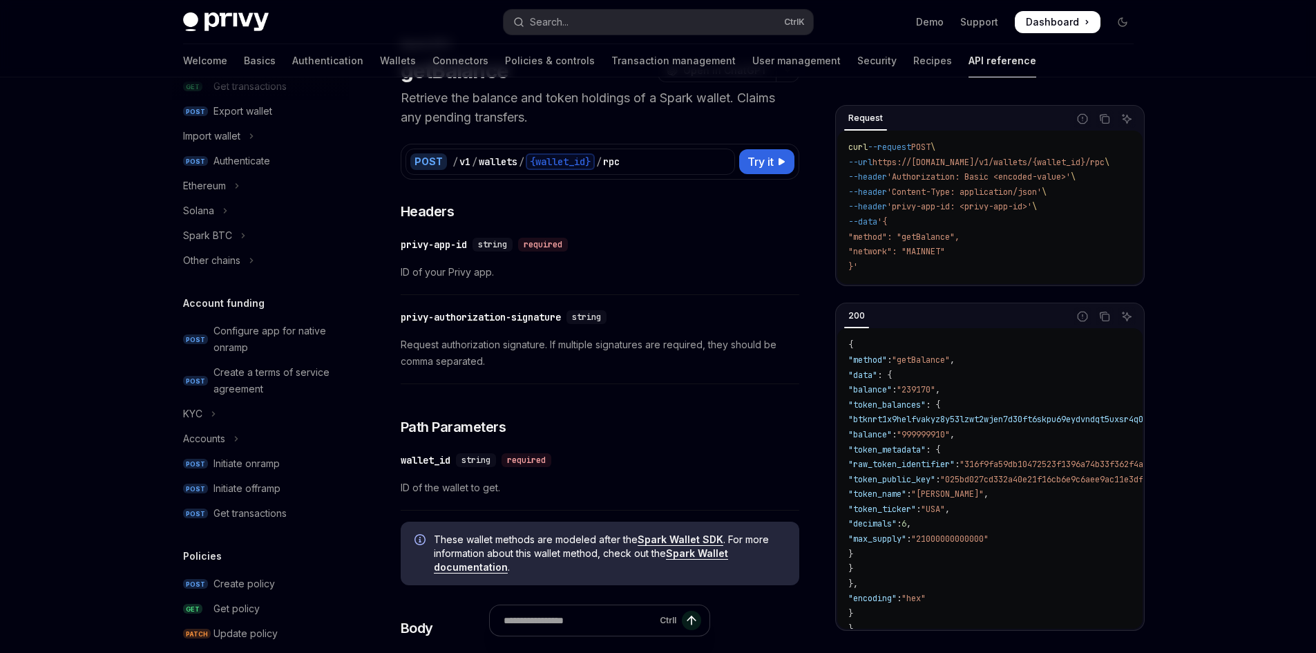
scroll to position [316, 0]
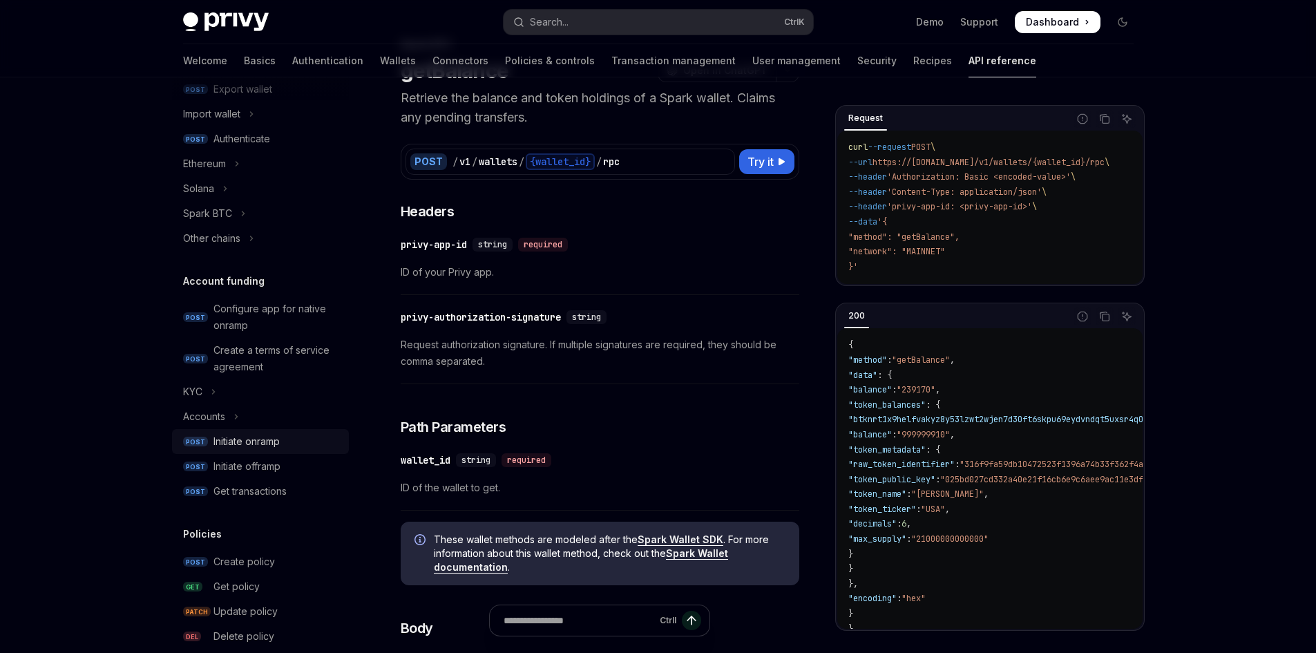
click at [292, 443] on div "Initiate onramp" at bounding box center [276, 441] width 127 height 17
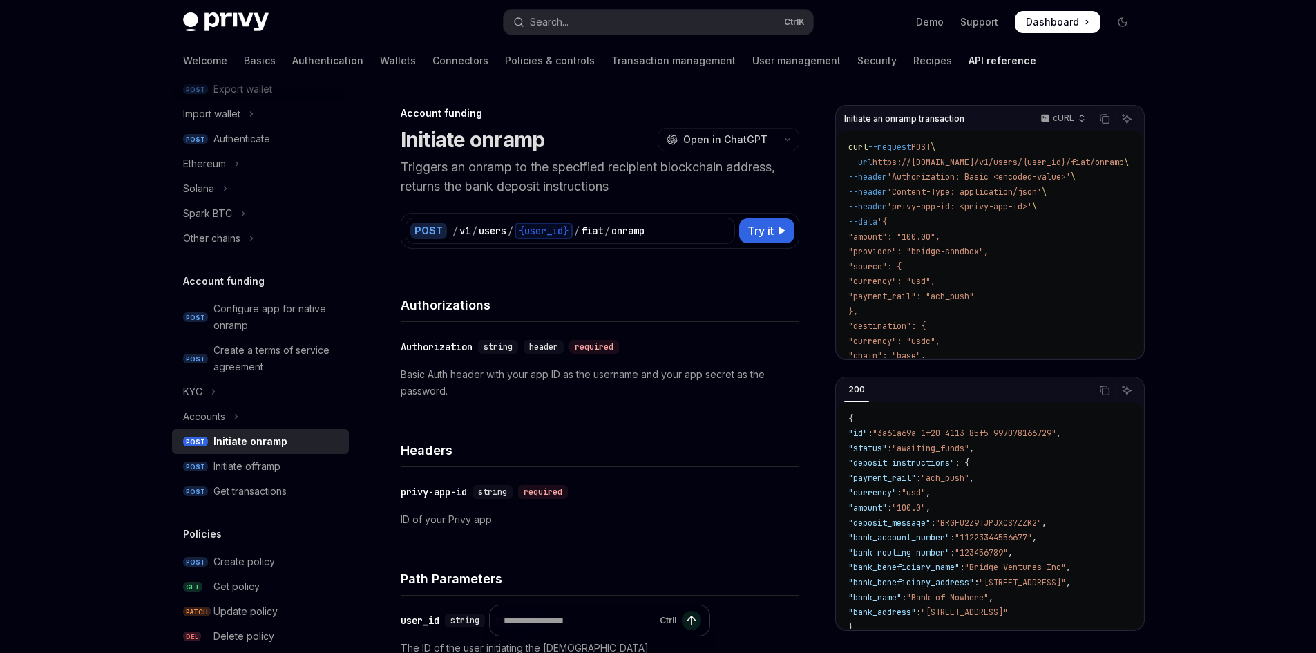
click at [504, 144] on h1 "Initiate onramp" at bounding box center [473, 139] width 144 height 25
copy h1 "onramp"
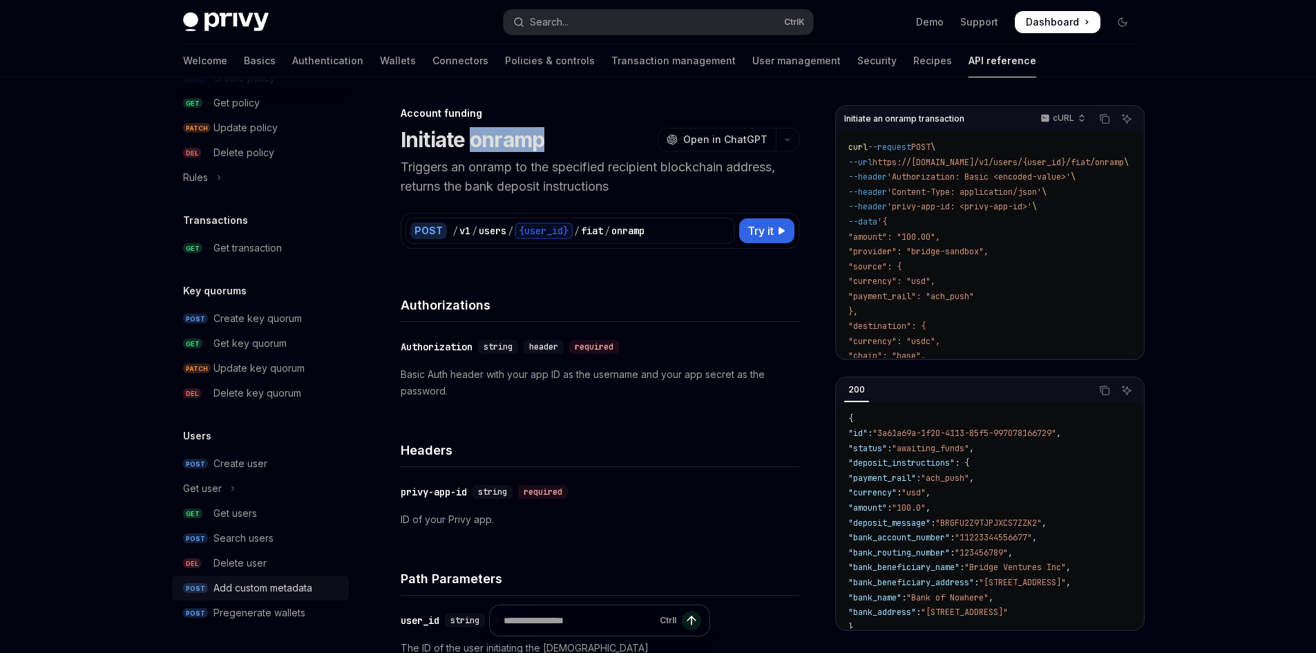
click at [281, 583] on div "Add custom metadata" at bounding box center [262, 587] width 99 height 17
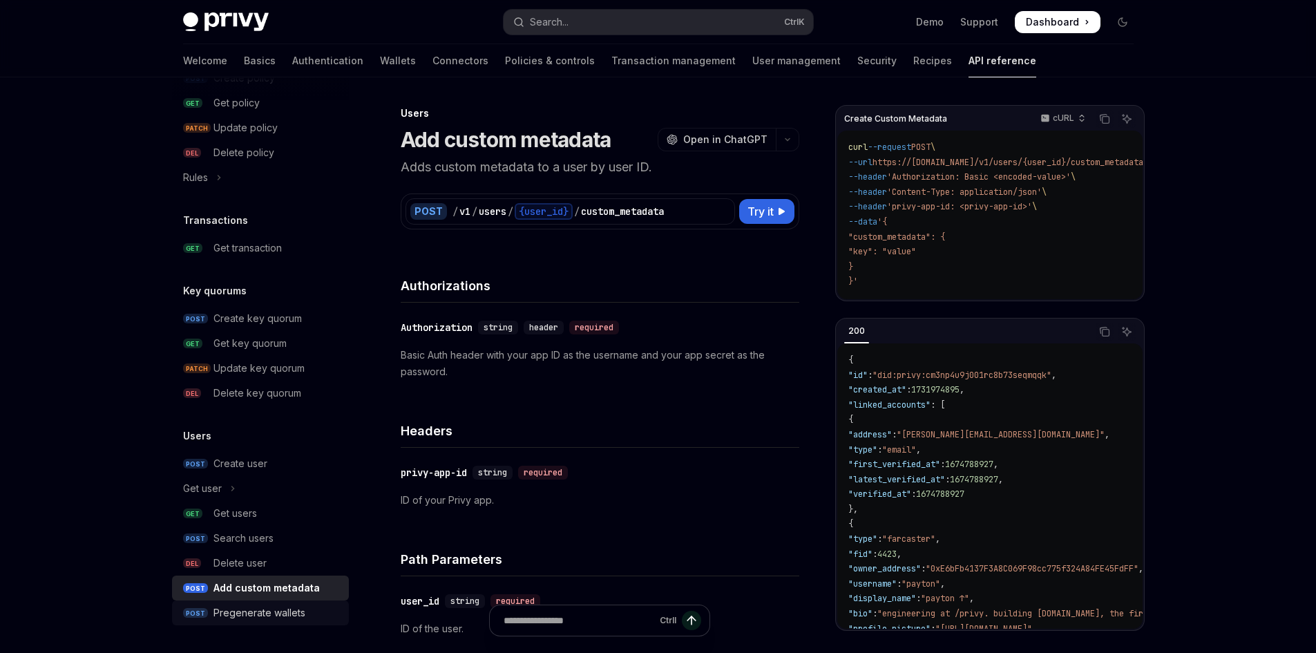
click at [275, 610] on div "Pregenerate wallets" at bounding box center [259, 612] width 92 height 17
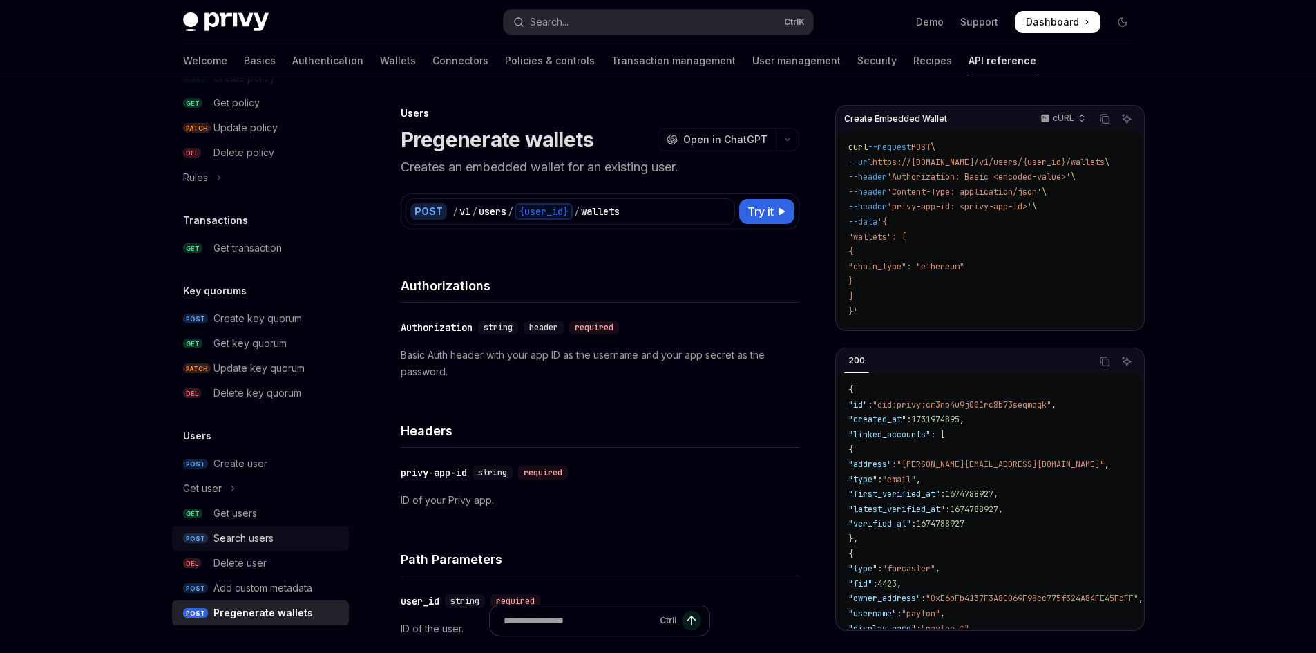
click at [274, 536] on div "Search users" at bounding box center [276, 538] width 127 height 17
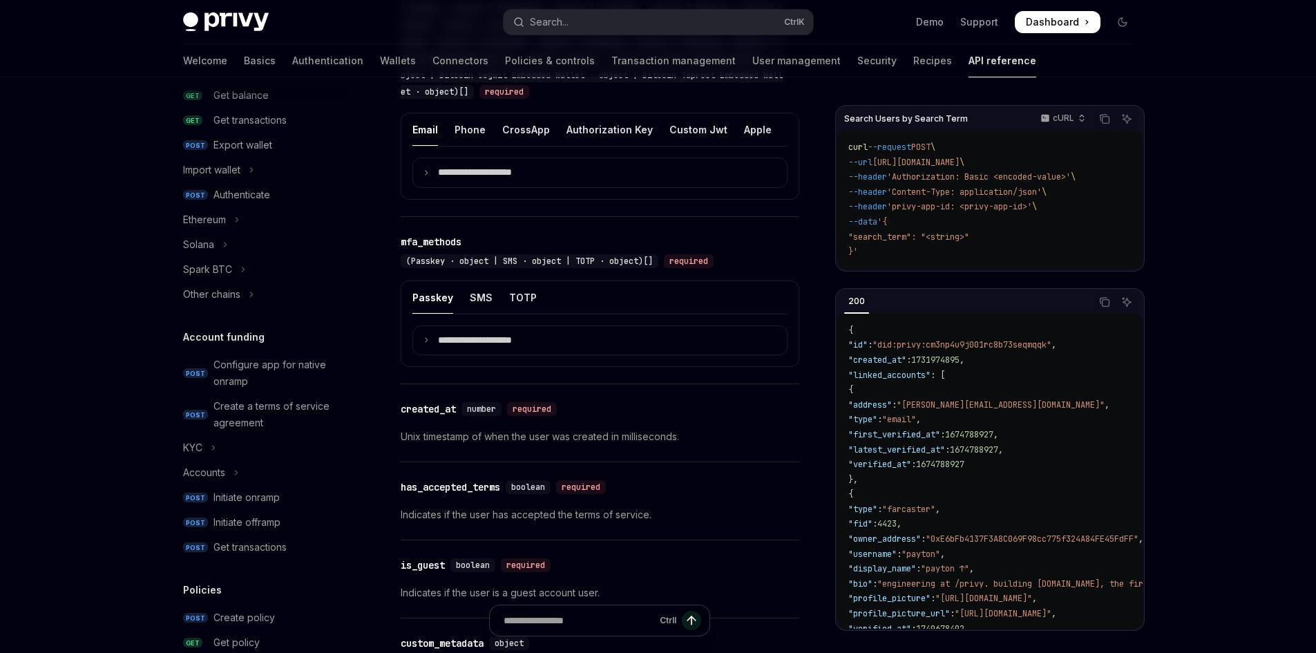
scroll to position [247, 0]
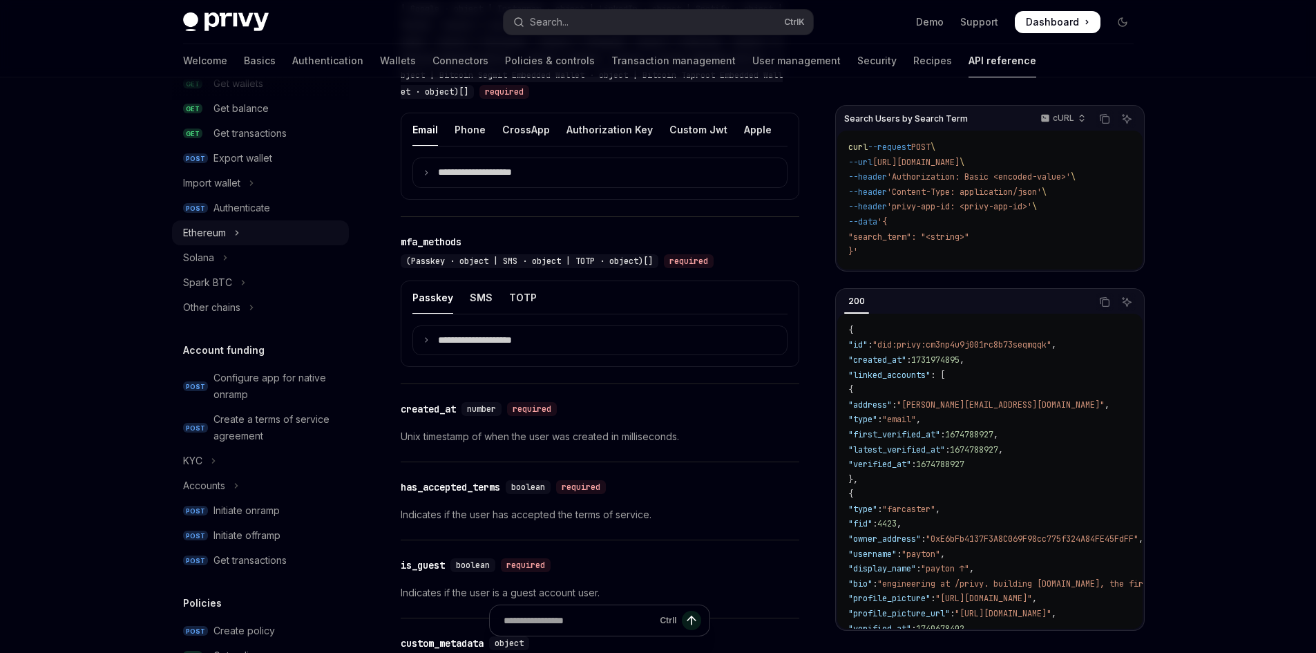
click at [300, 230] on button "Ethereum" at bounding box center [260, 232] width 177 height 25
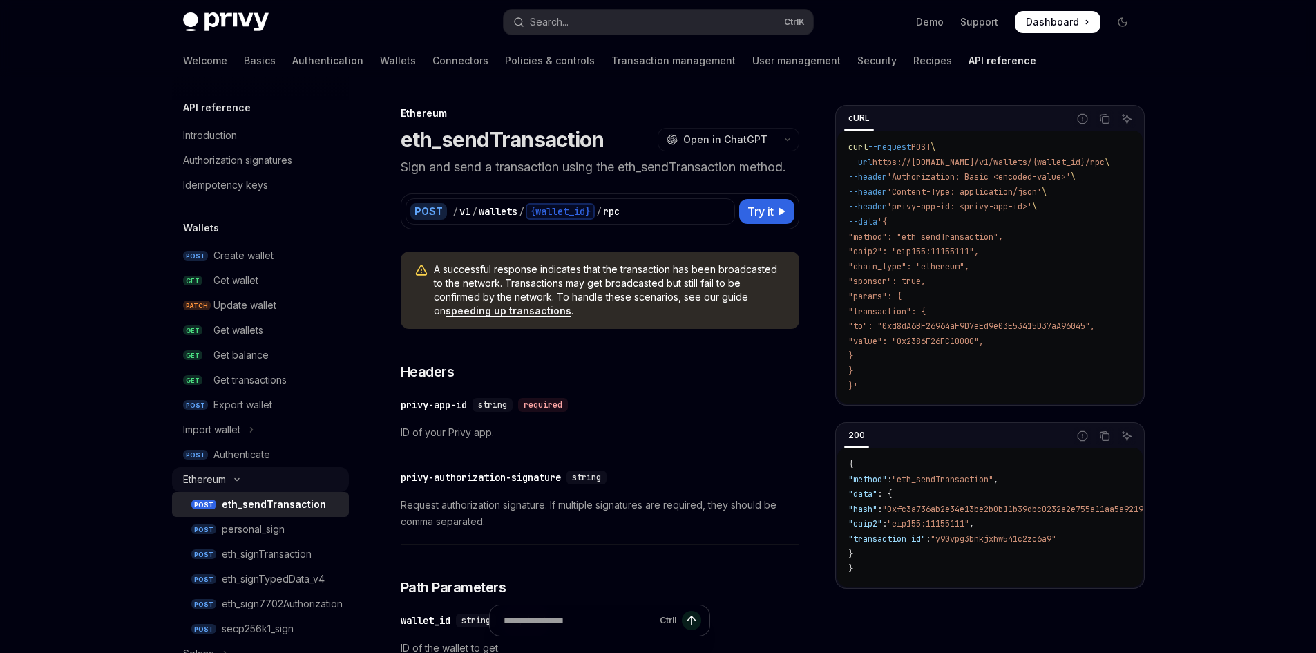
click at [204, 479] on div "Ethereum" at bounding box center [204, 479] width 43 height 17
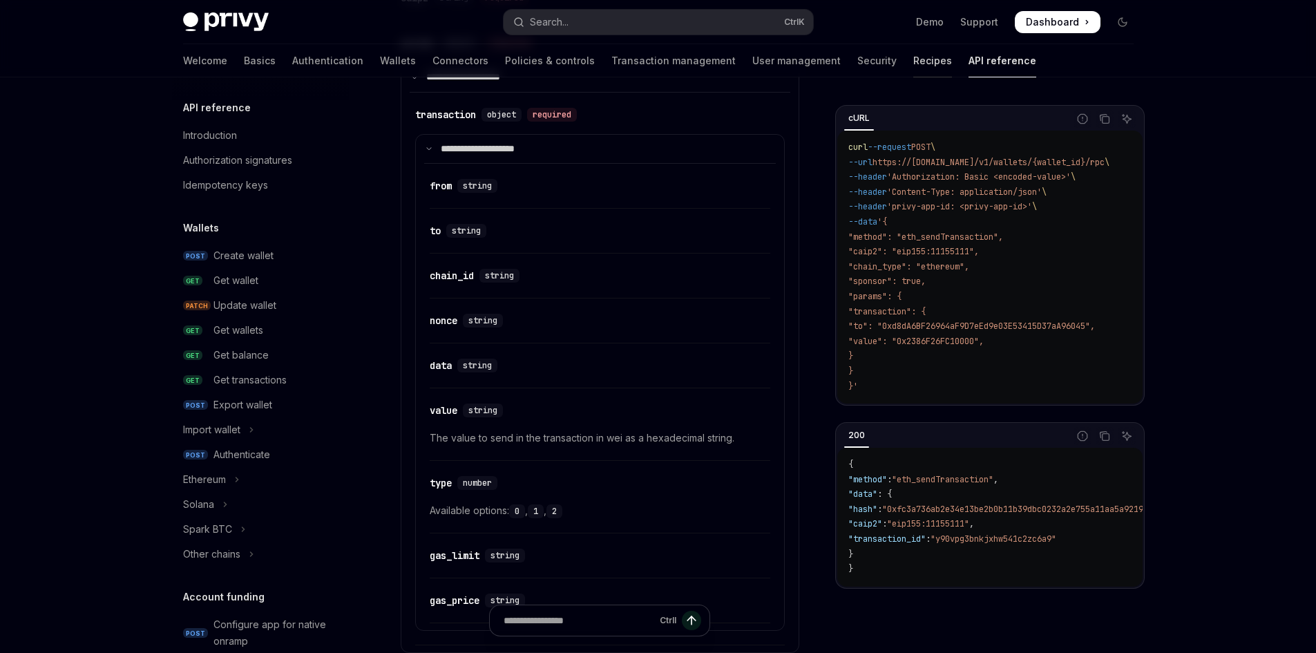
scroll to position [829, 0]
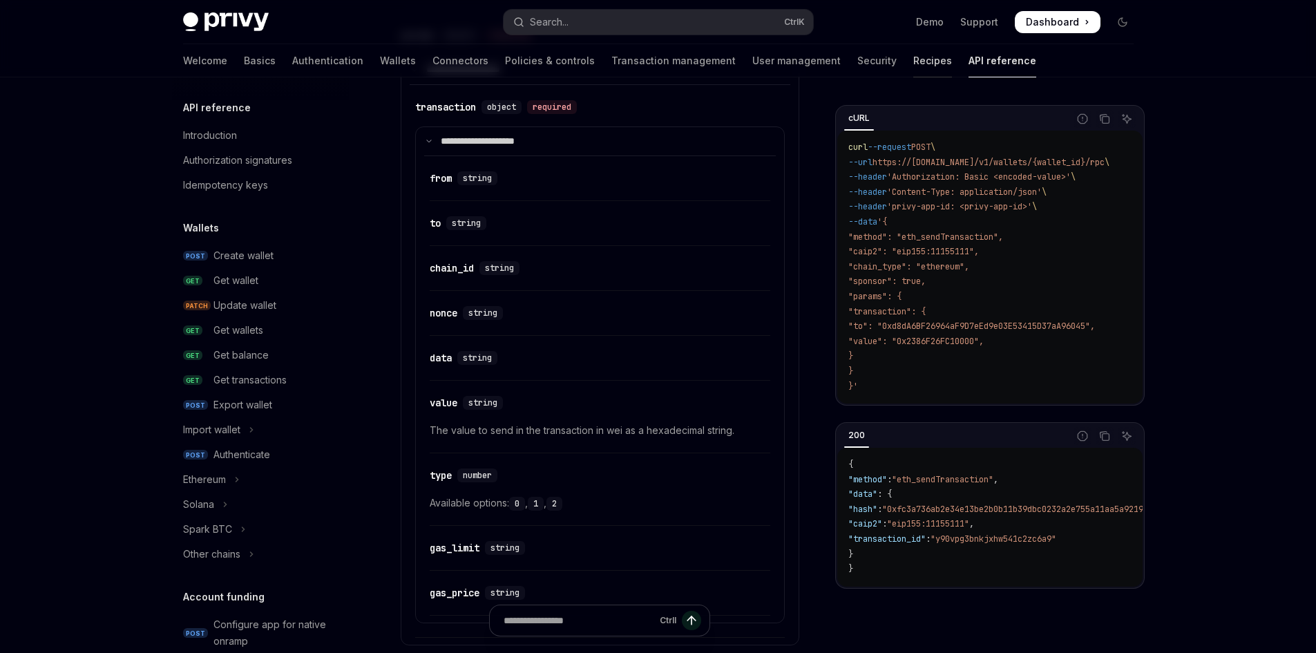
click at [913, 62] on link "Recipes" at bounding box center [932, 60] width 39 height 33
type textarea "*"
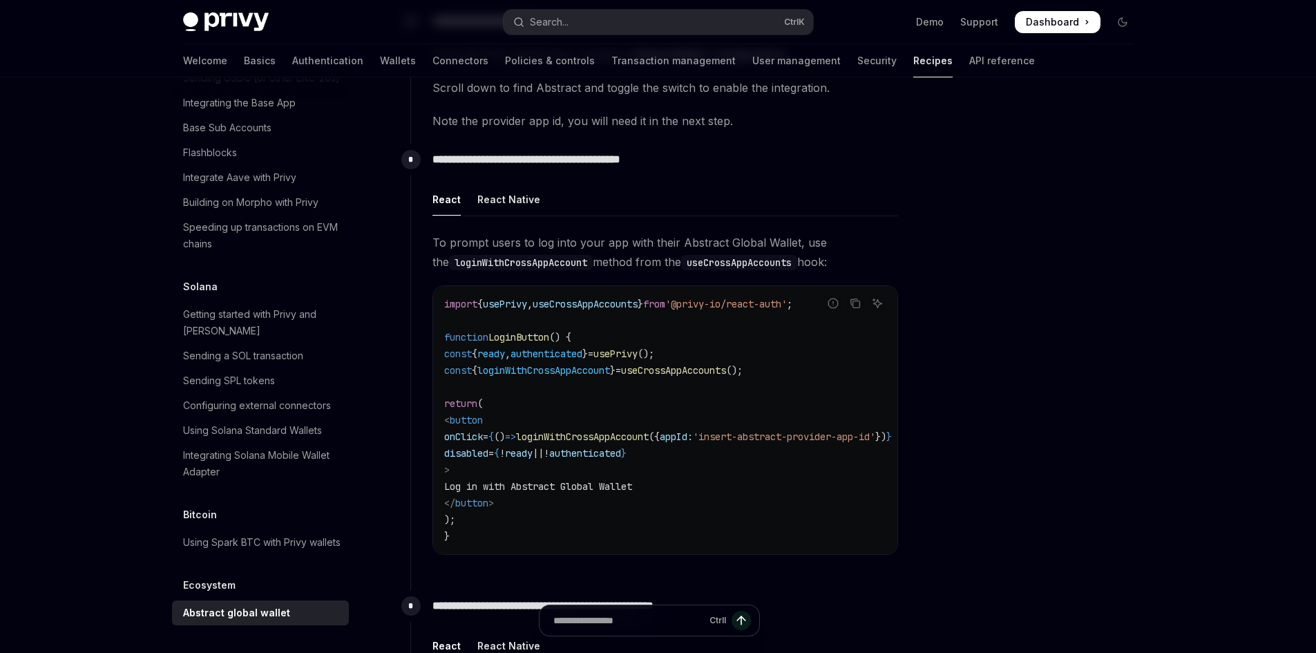
scroll to position [276, 0]
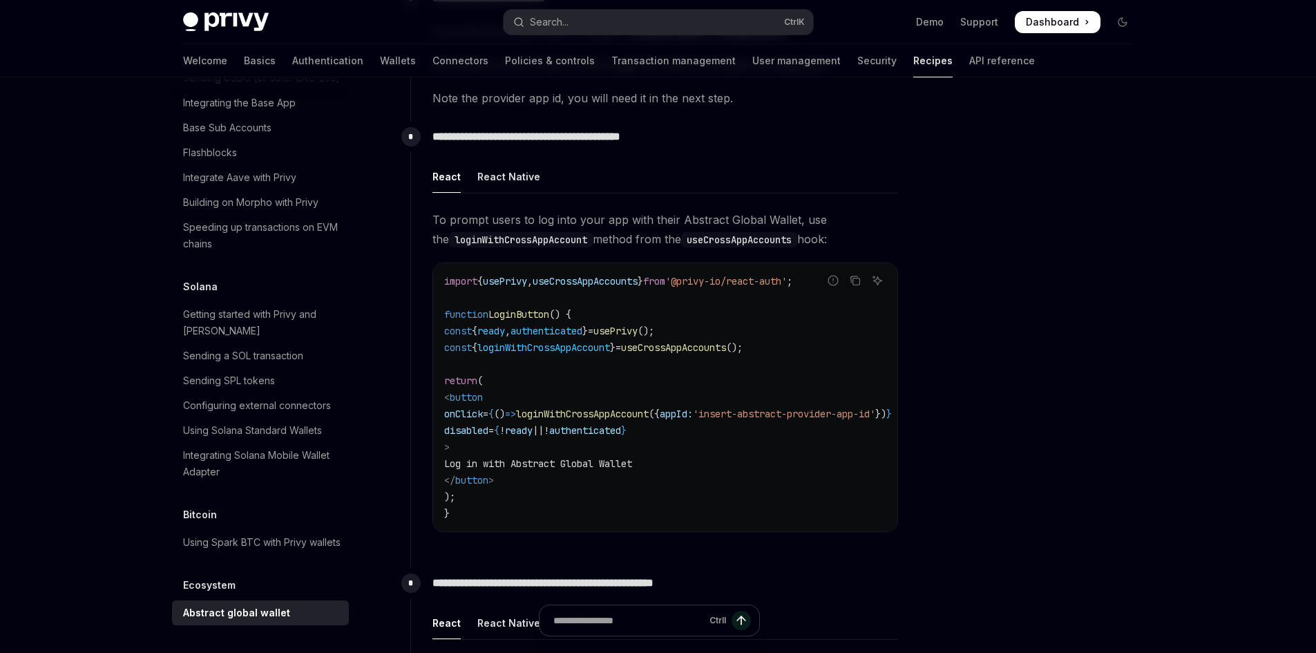
drag, startPoint x: 750, startPoint y: 540, endPoint x: 789, endPoint y: 536, distance: 38.9
click at [789, 536] on div "To prompt users to log into your app with their Abstract Global Wallet, use the…" at bounding box center [665, 382] width 466 height 344
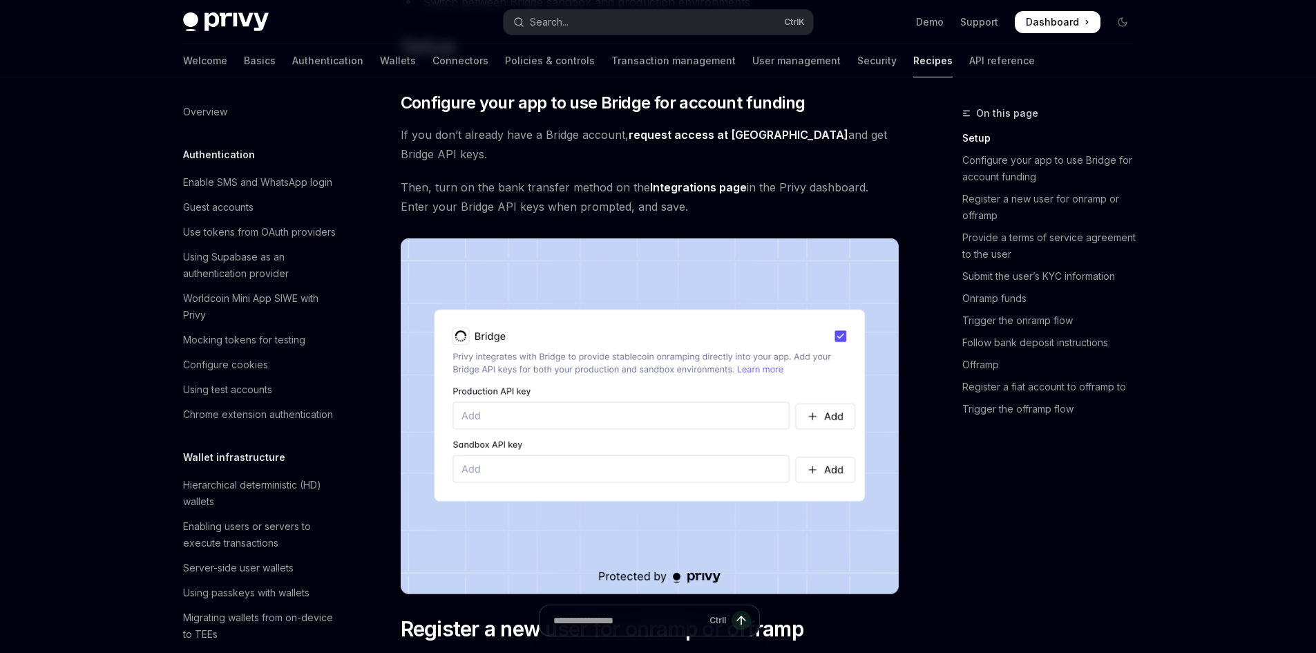
scroll to position [414, 0]
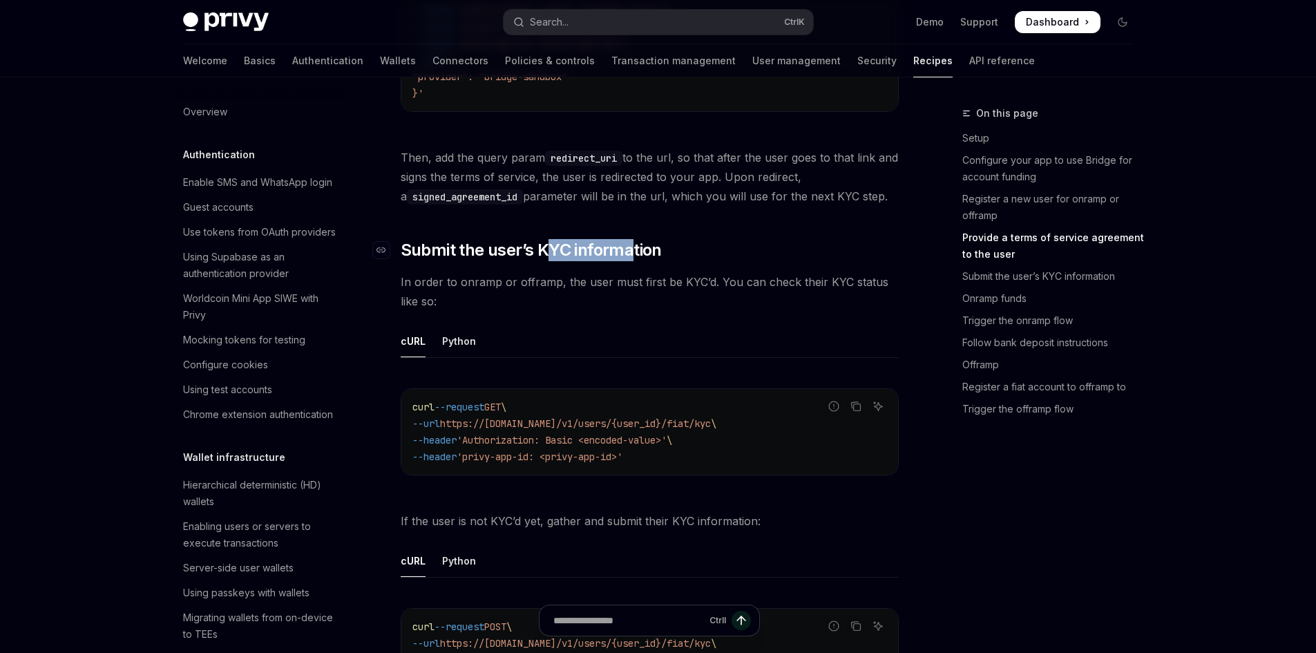
drag, startPoint x: 544, startPoint y: 260, endPoint x: 631, endPoint y: 257, distance: 87.8
click at [631, 257] on span "Submit the user’s KYC information" at bounding box center [531, 250] width 261 height 22
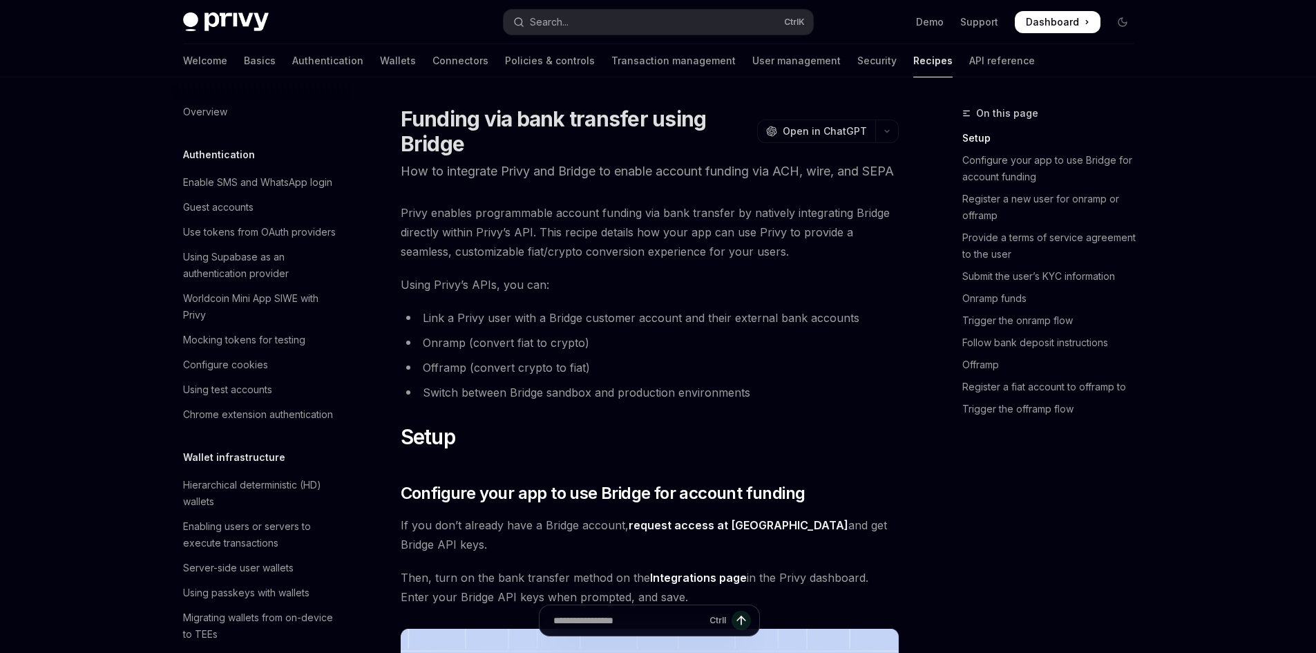
click at [574, 181] on p "How to integrate Privy and Bridge to enable account funding via ACH, wire, and …" at bounding box center [650, 171] width 498 height 19
